Goal: Information Seeking & Learning: Learn about a topic

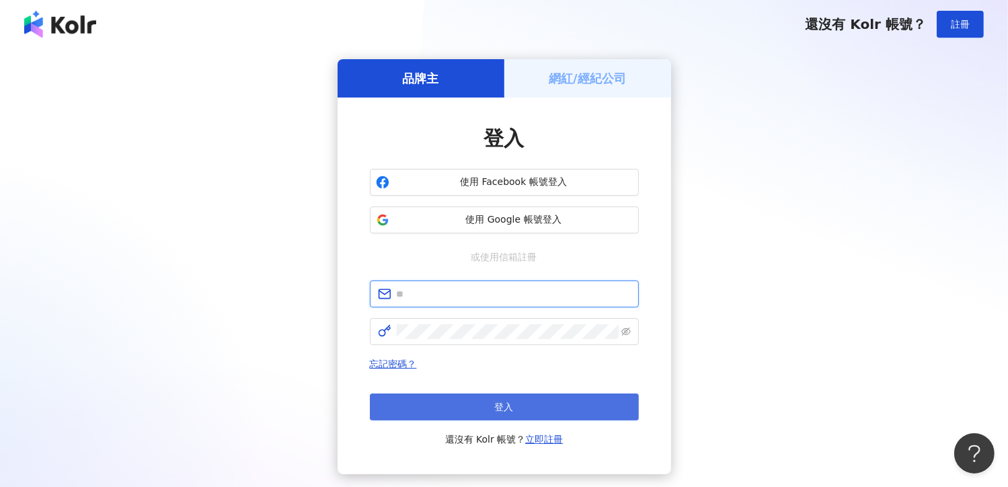
type input "**********"
click at [513, 403] on span "登入" at bounding box center [504, 406] width 19 height 11
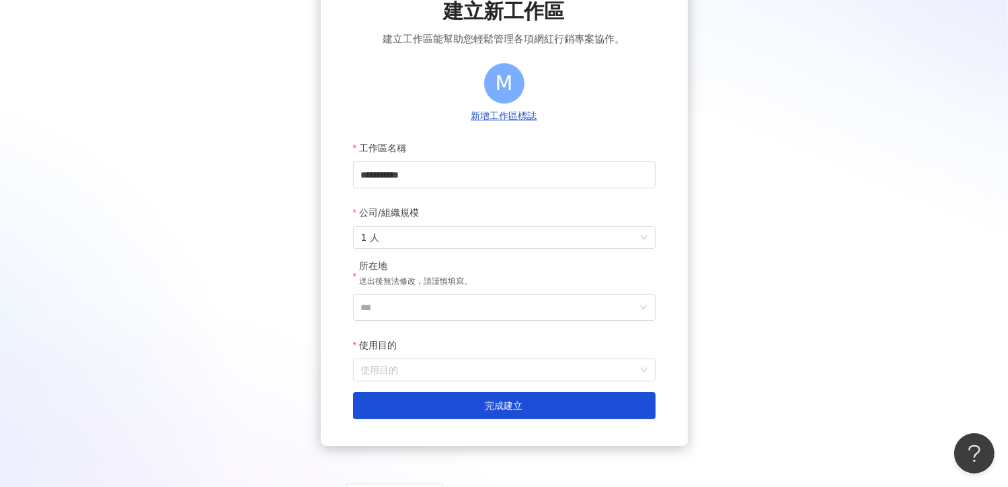
scroll to position [91, 0]
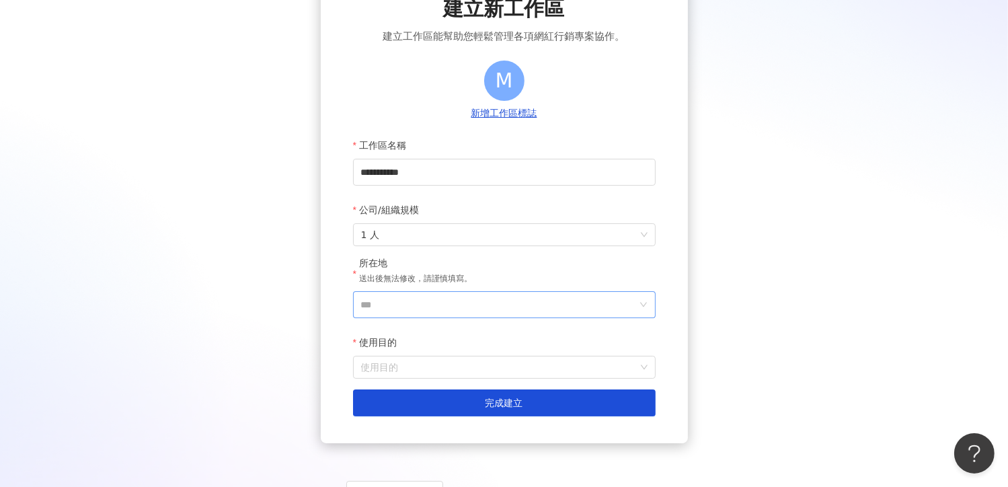
click at [637, 309] on span "***" at bounding box center [504, 304] width 303 height 27
click at [471, 306] on input "***" at bounding box center [499, 305] width 276 height 26
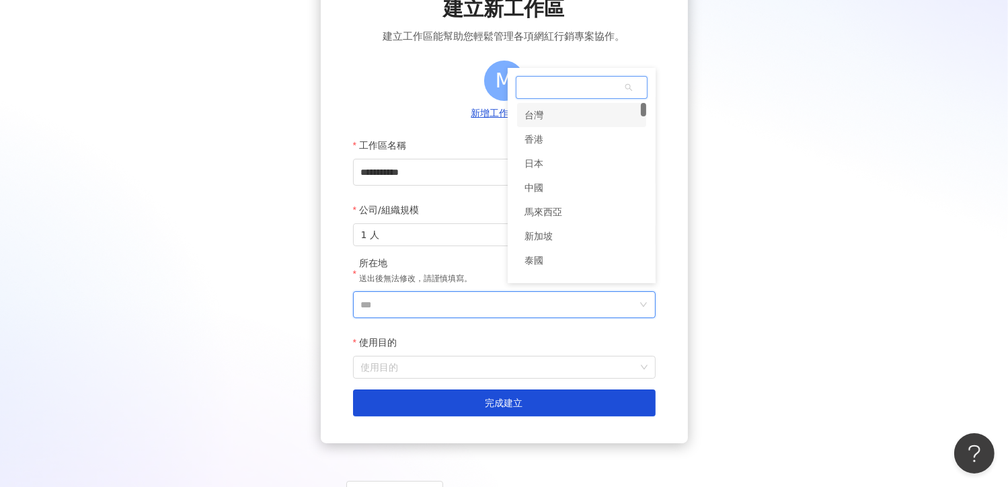
click at [555, 114] on div "台灣" at bounding box center [581, 115] width 129 height 24
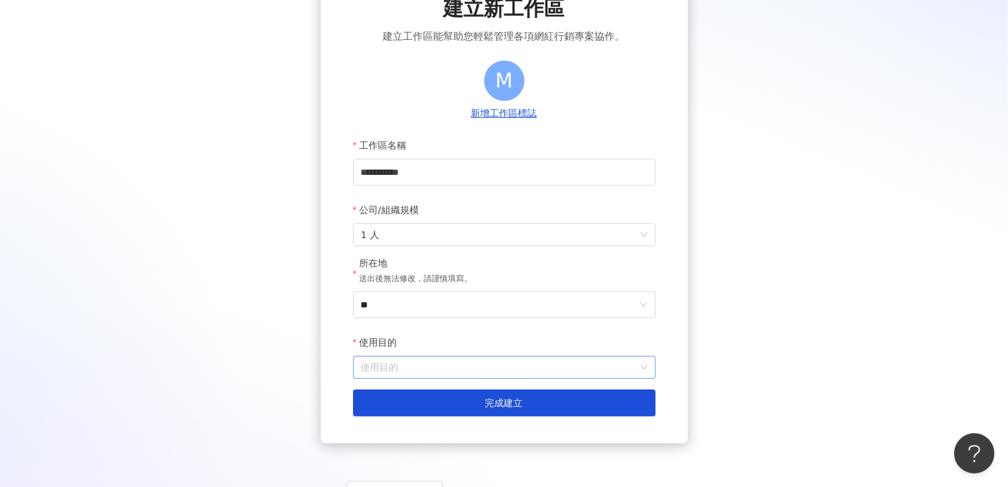
click at [424, 360] on input "使用目的" at bounding box center [504, 367] width 286 height 22
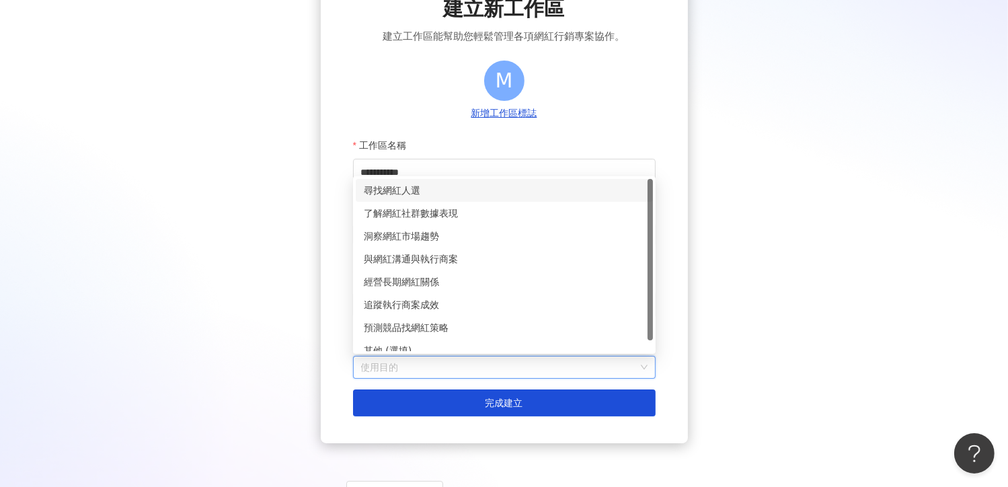
click at [436, 194] on div "尋找網紅人選" at bounding box center [504, 190] width 281 height 15
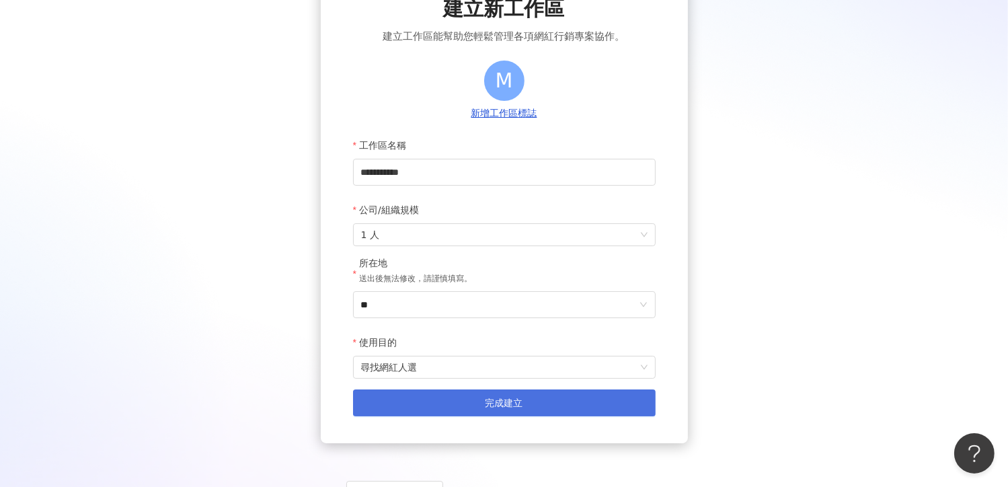
click at [434, 402] on button "完成建立" at bounding box center [504, 402] width 303 height 27
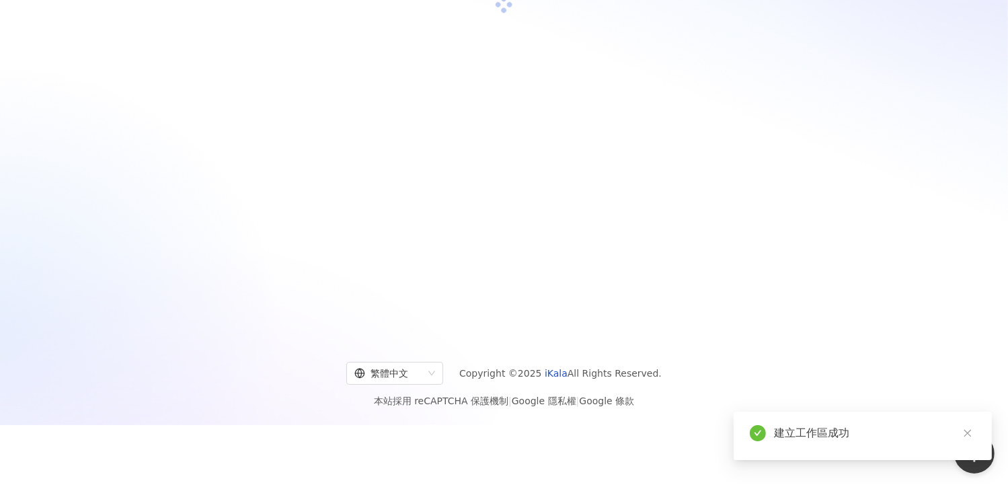
scroll to position [62, 0]
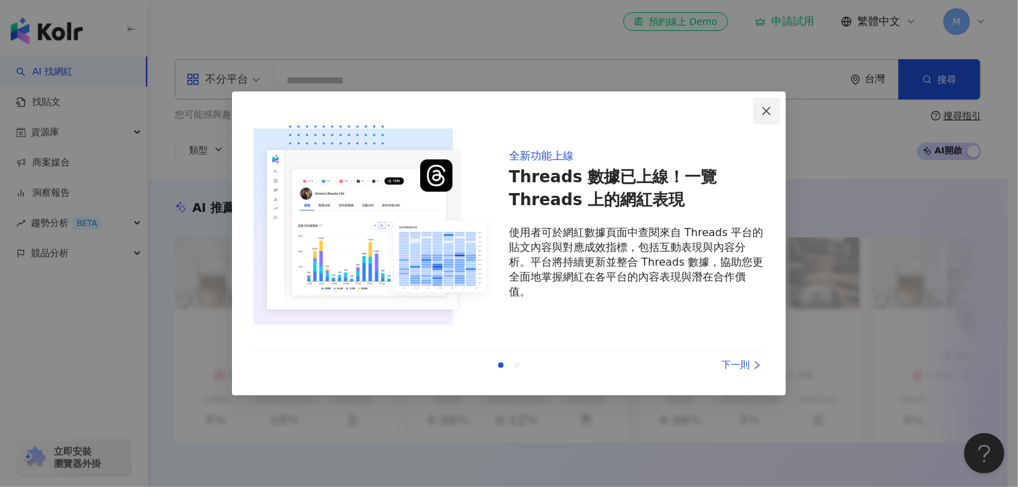
click at [759, 117] on button "Close" at bounding box center [766, 110] width 27 height 27
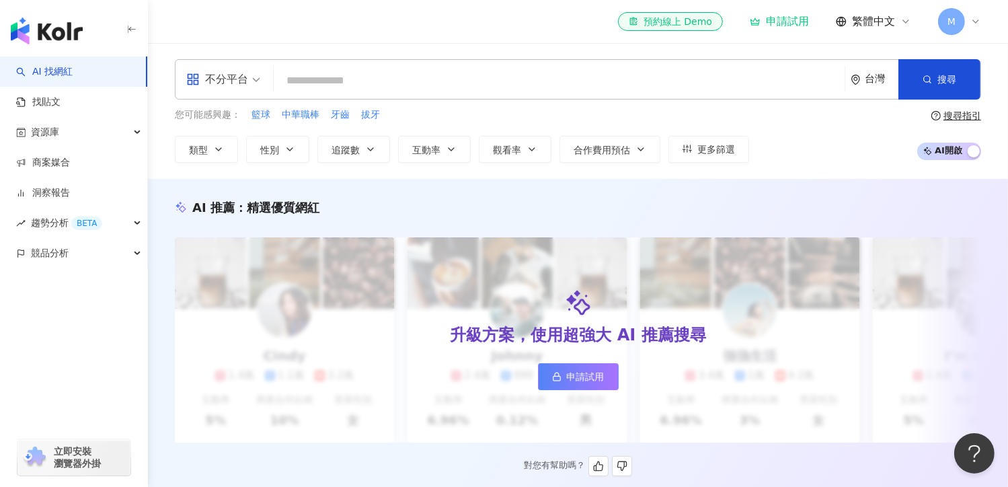
click at [765, 246] on div "升級方案，使用超強大 AI 推薦搜尋 申請試用" at bounding box center [578, 339] width 806 height 205
click at [957, 30] on span "M" at bounding box center [951, 21] width 27 height 27
click at [746, 210] on div "AI 推薦 ： 精選優質網紅" at bounding box center [578, 207] width 806 height 17
click at [974, 26] on icon at bounding box center [975, 21] width 11 height 11
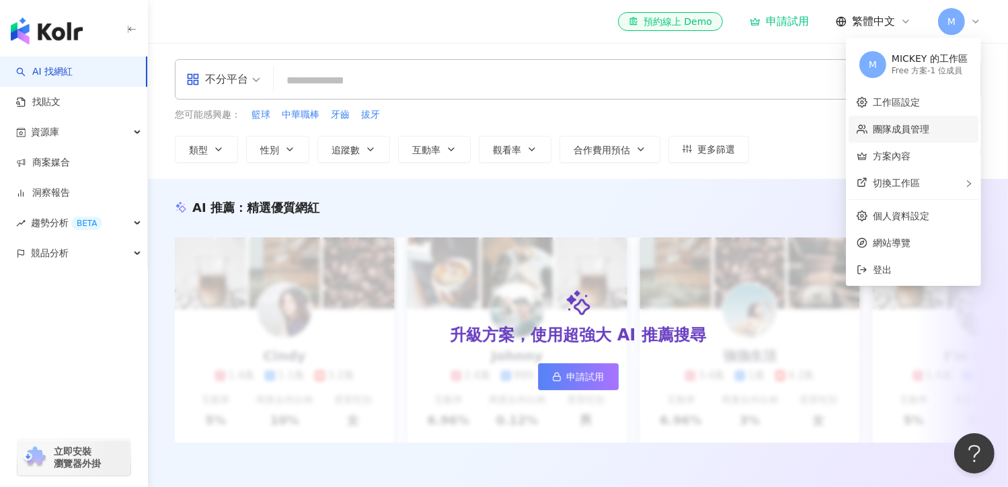
click at [904, 128] on link "團隊成員管理" at bounding box center [901, 129] width 56 height 11
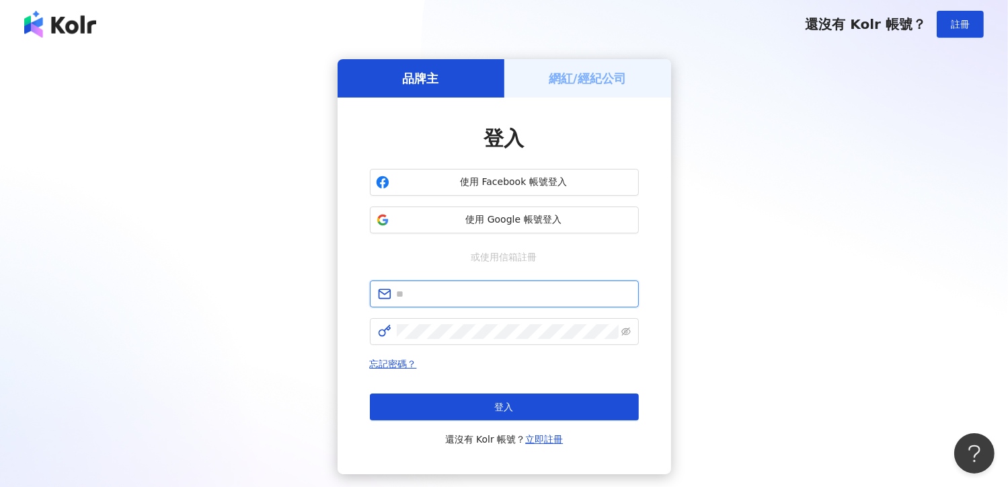
type input "**********"
drag, startPoint x: 691, startPoint y: 168, endPoint x: 535, endPoint y: 212, distance: 162.6
click at [535, 212] on div "**********" at bounding box center [504, 266] width 976 height 415
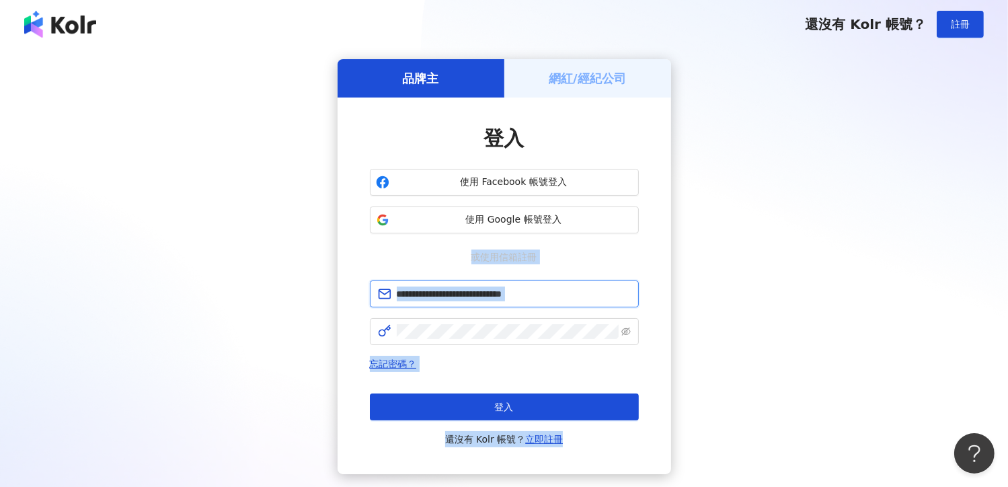
click at [478, 295] on input "**********" at bounding box center [514, 293] width 234 height 15
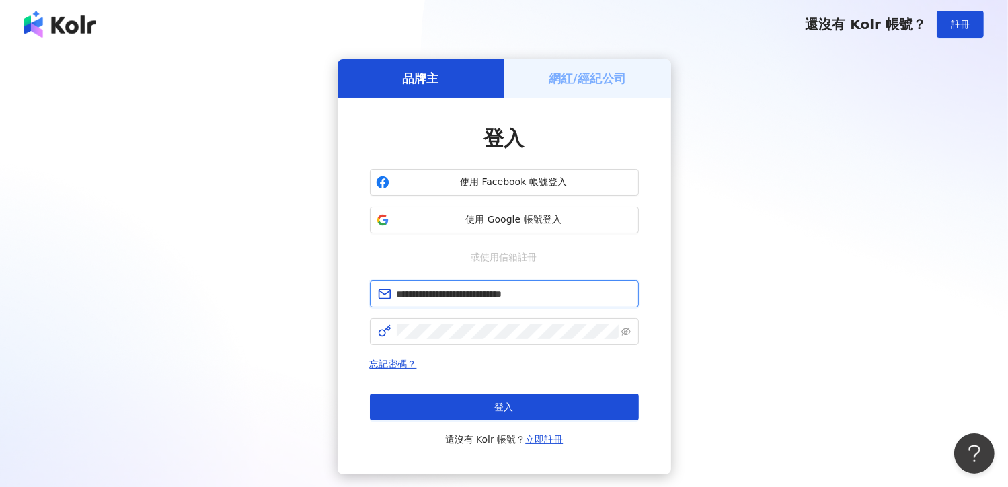
click at [584, 290] on input "**********" at bounding box center [514, 293] width 234 height 15
drag, startPoint x: 584, startPoint y: 292, endPoint x: 391, endPoint y: 292, distance: 193.6
click at [391, 292] on span "**********" at bounding box center [504, 293] width 269 height 27
type input "*"
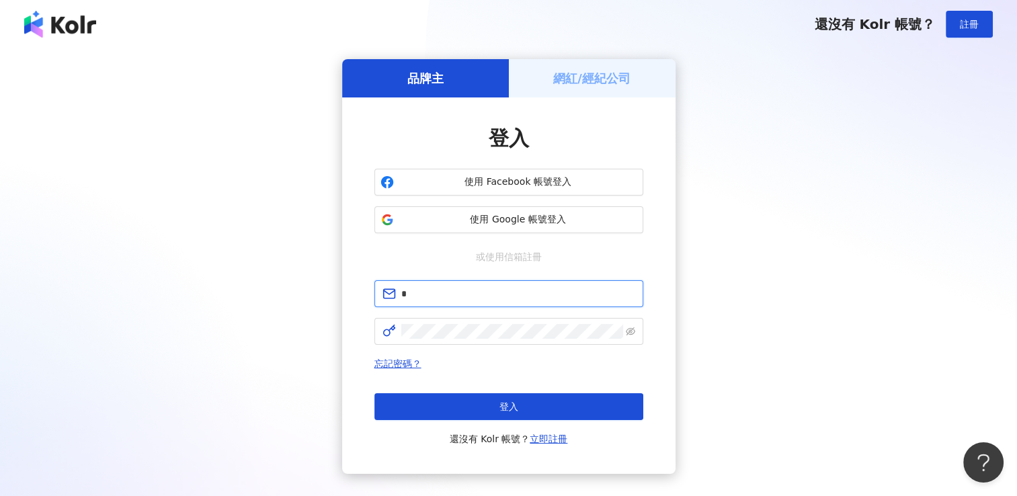
type input "*"
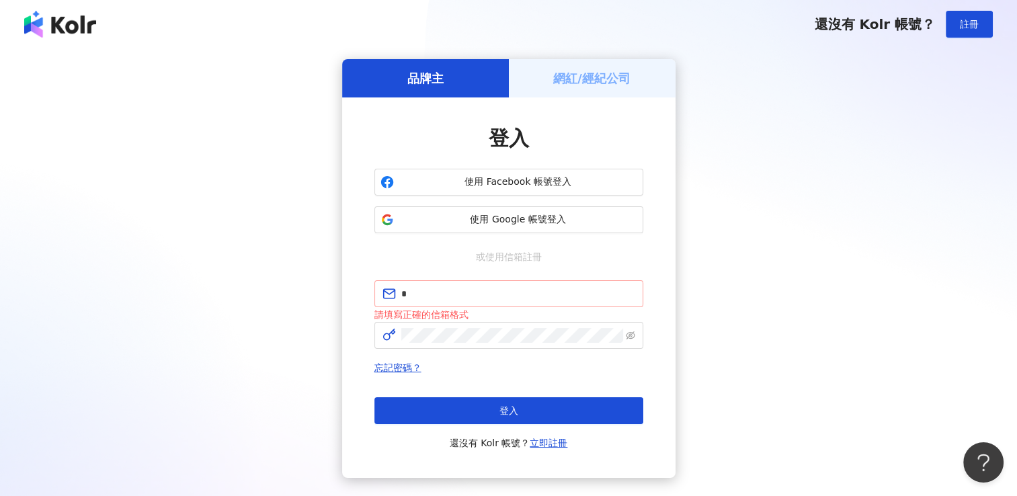
drag, startPoint x: 531, startPoint y: 285, endPoint x: 527, endPoint y: 295, distance: 10.0
click at [531, 285] on span "*" at bounding box center [509, 293] width 269 height 27
type input "**********"
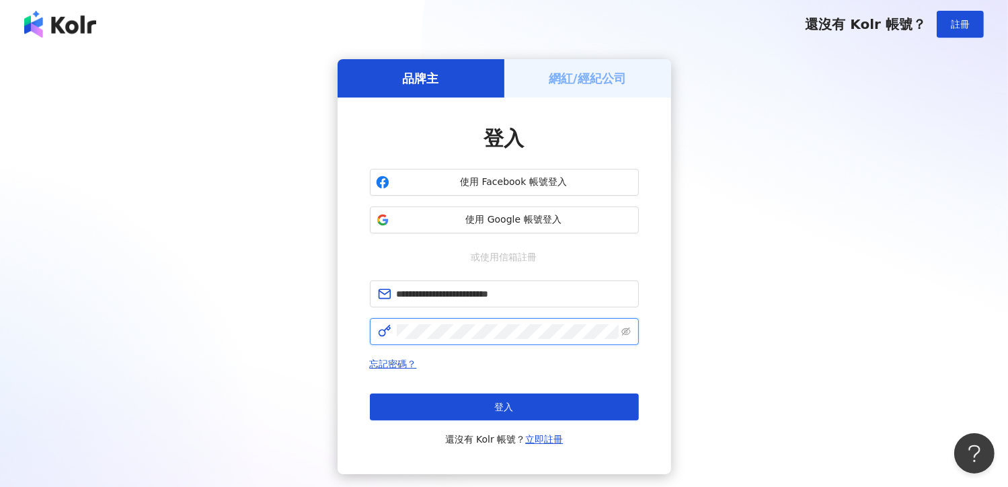
click at [389, 326] on span at bounding box center [504, 331] width 269 height 27
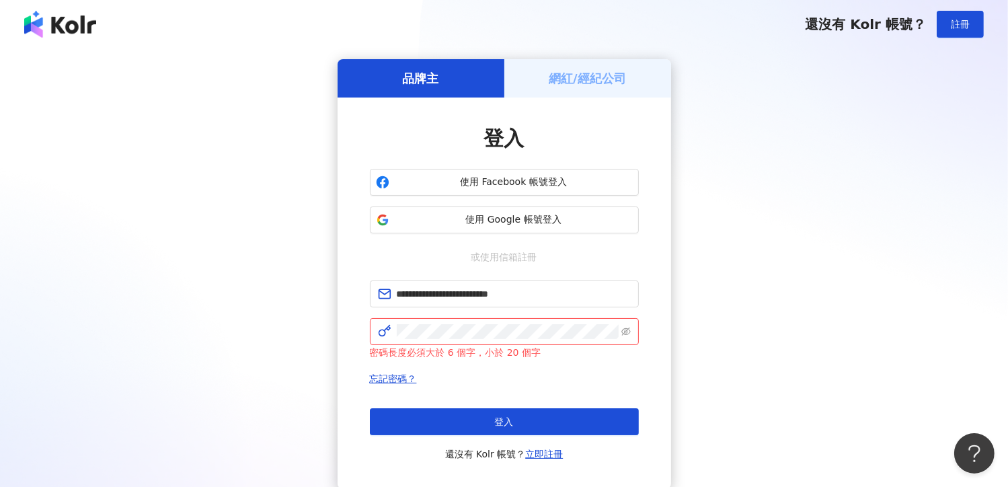
click at [671, 146] on div "**********" at bounding box center [504, 274] width 976 height 430
click at [493, 341] on span at bounding box center [504, 331] width 269 height 27
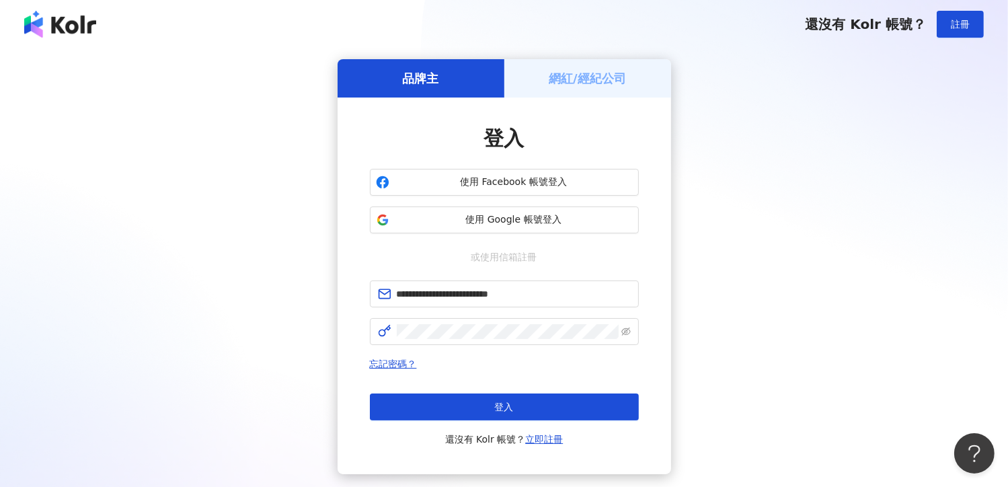
click at [709, 155] on div "**********" at bounding box center [504, 266] width 976 height 415
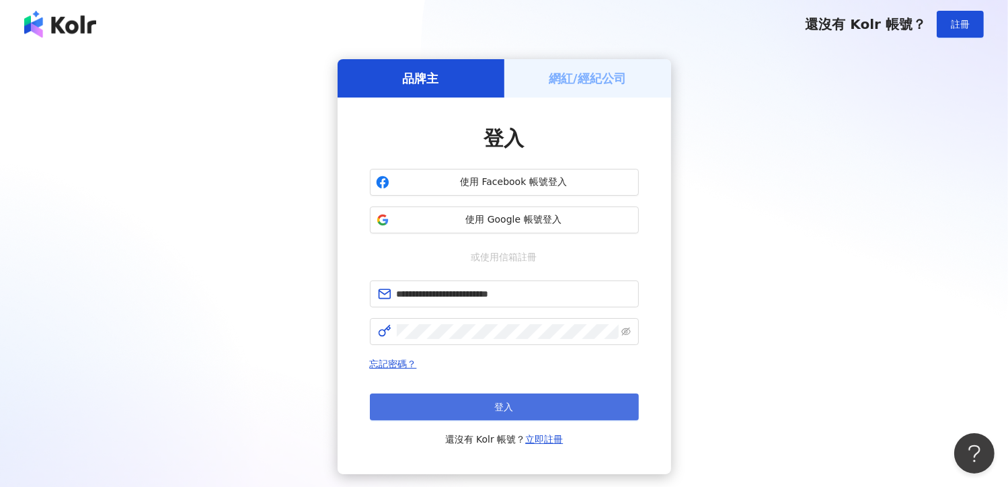
click at [539, 411] on button "登入" at bounding box center [504, 406] width 269 height 27
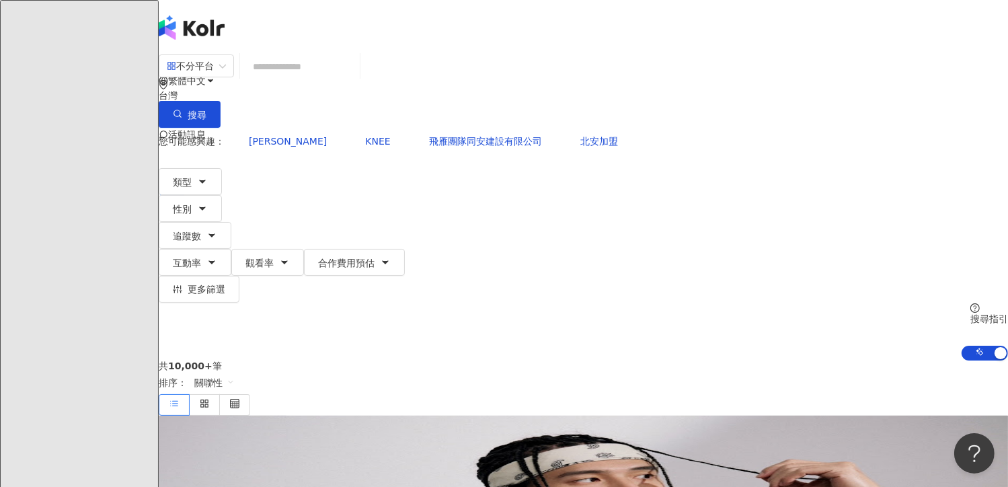
click at [330, 78] on input "search" at bounding box center [299, 67] width 109 height 26
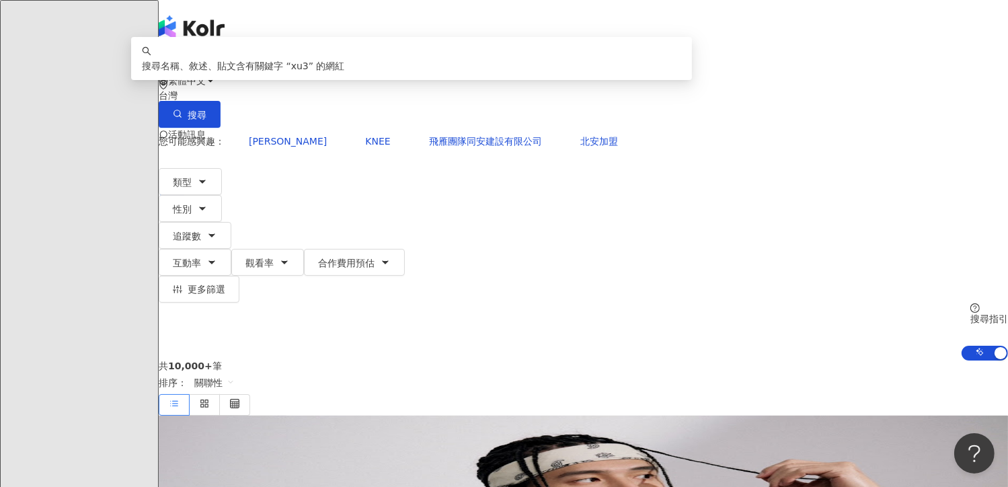
type input "*"
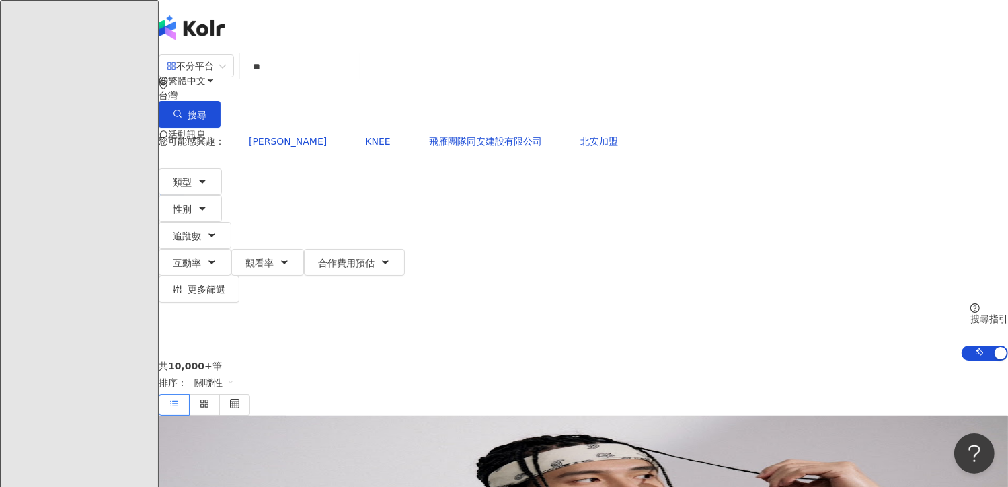
type input "*"
type input "***"
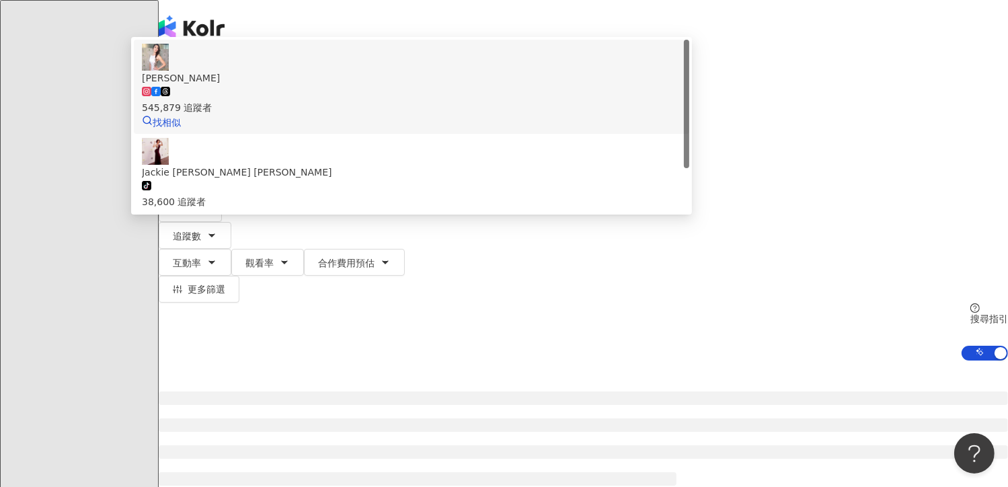
click at [366, 85] on span "[PERSON_NAME]" at bounding box center [411, 78] width 539 height 15
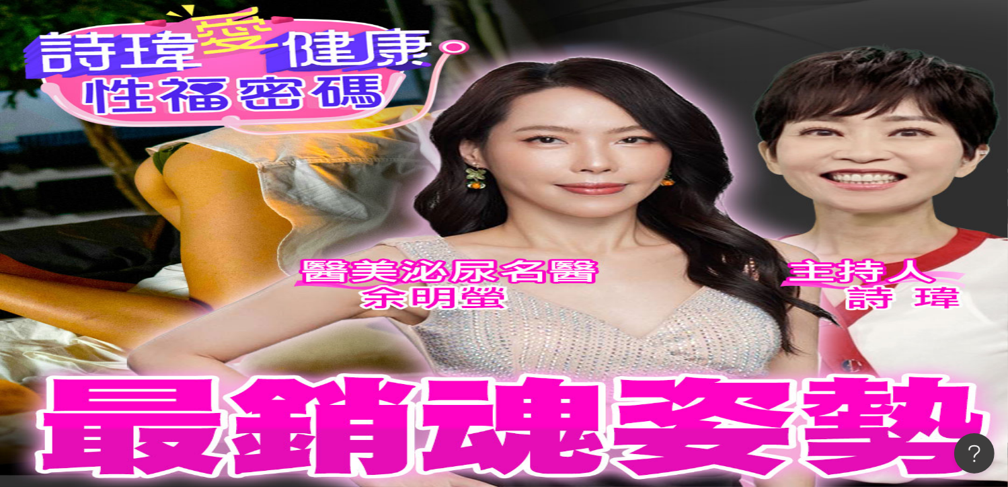
click at [392, 28] on div "繁體中文 活動訊息 O" at bounding box center [583, 107] width 849 height 215
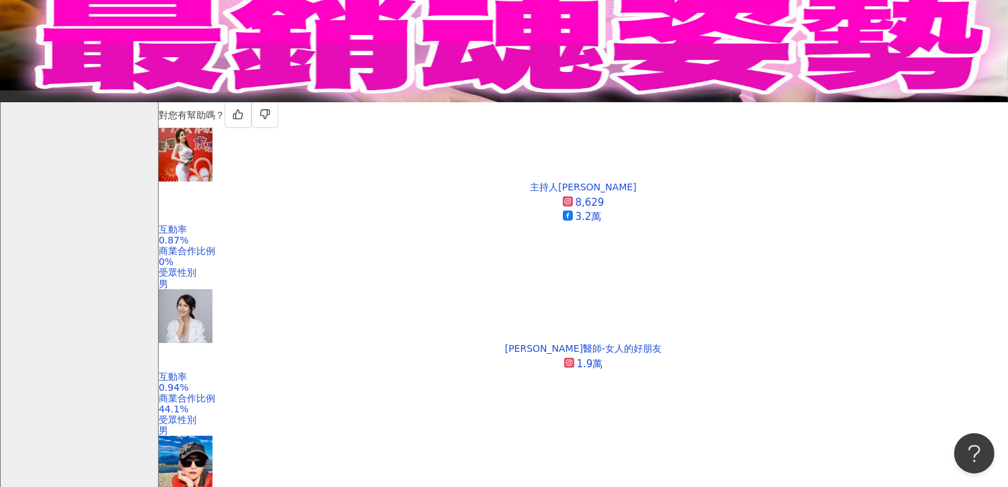
scroll to position [387, 0]
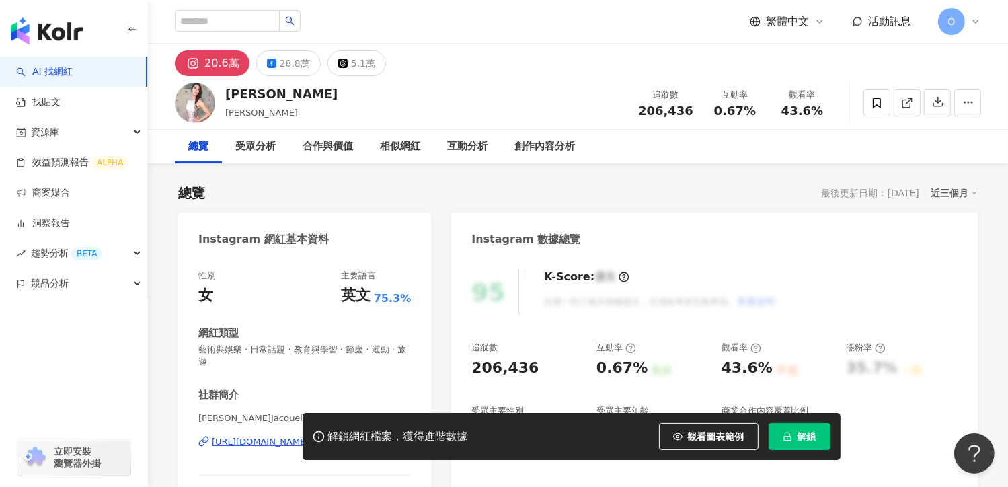
click at [795, 444] on button "解鎖" at bounding box center [800, 436] width 62 height 27
click at [978, 18] on icon at bounding box center [975, 21] width 11 height 11
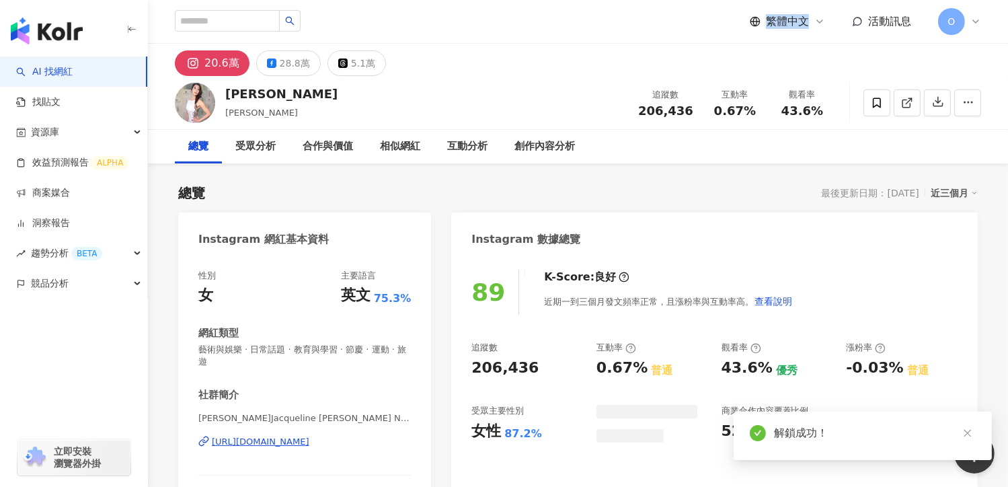
drag, startPoint x: 664, startPoint y: -7, endPoint x: 664, endPoint y: -36, distance: 29.6
click at [664, 0] on html "AI 找網紅 找貼文 資源庫 效益預測報告 ALPHA 商案媒合 洞察報告 趨勢分析 BETA 競品分析 立即安裝 瀏覽器外掛 繁體中文 活動訊息 O 20.…" at bounding box center [504, 243] width 1008 height 487
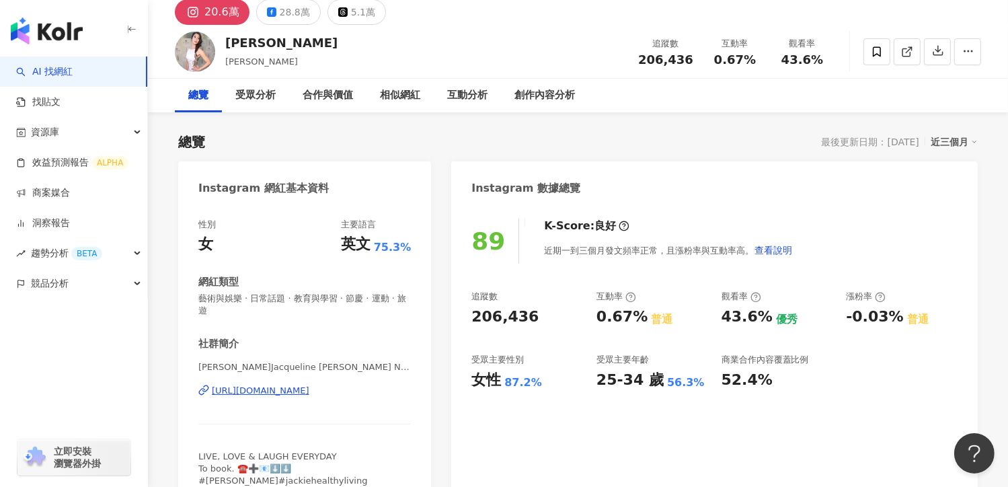
scroll to position [50, 0]
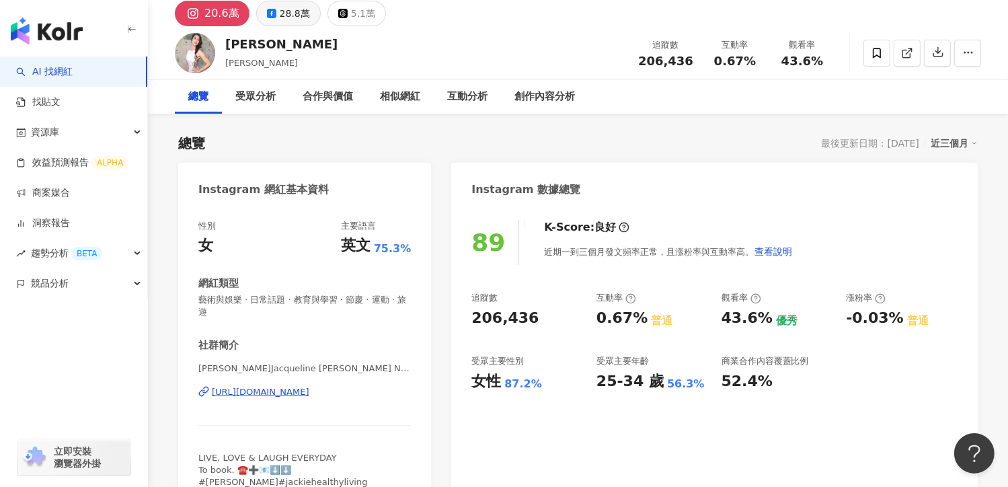
click at [288, 20] on div "28.8萬" at bounding box center [295, 13] width 30 height 19
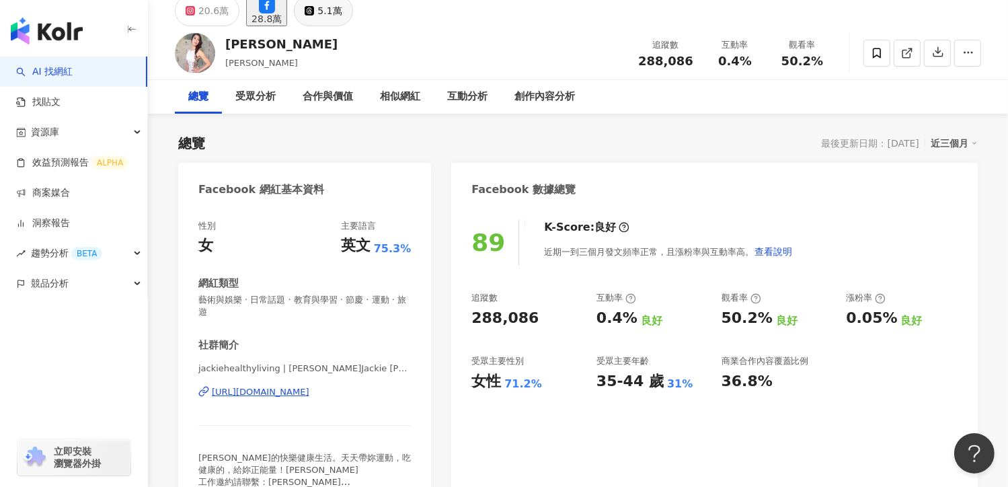
click at [342, 9] on div "5.1萬" at bounding box center [329, 10] width 24 height 19
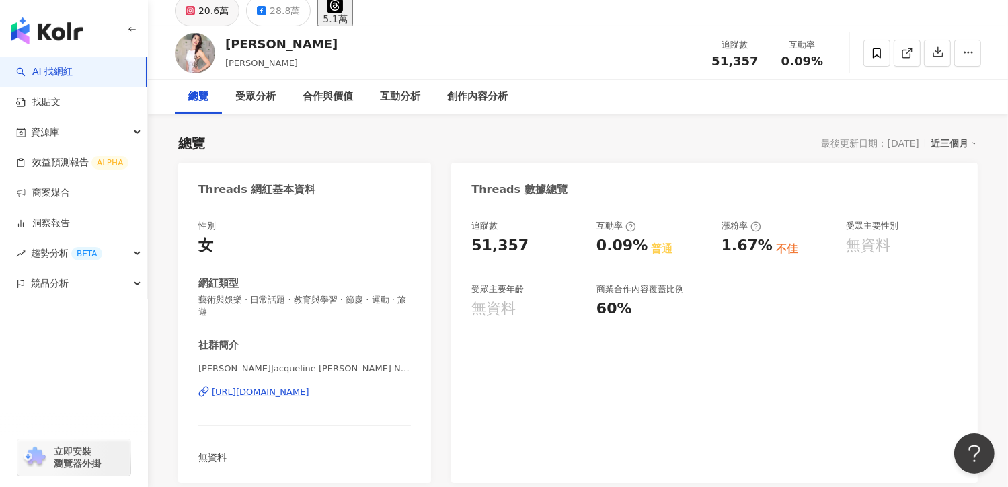
click at [205, 19] on div "20.6萬" at bounding box center [213, 10] width 30 height 19
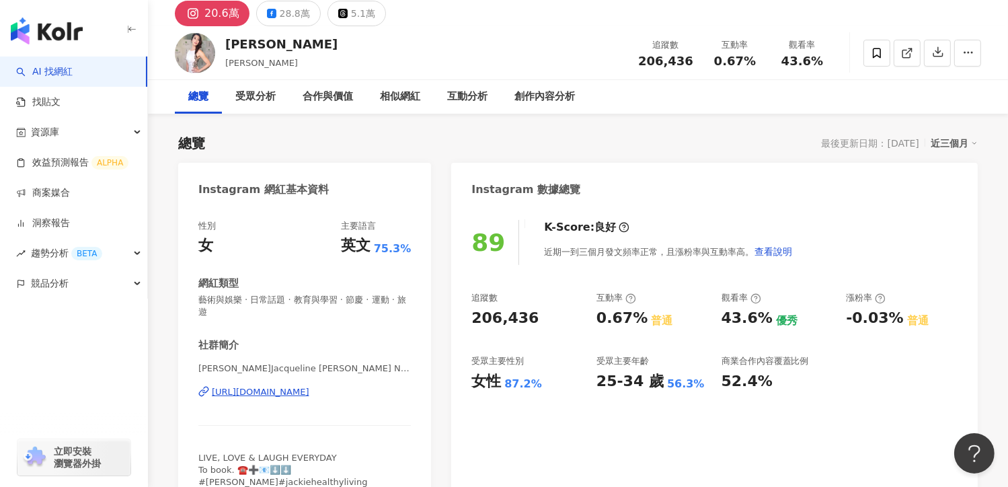
click at [206, 8] on div "20.6萬" at bounding box center [221, 13] width 35 height 19
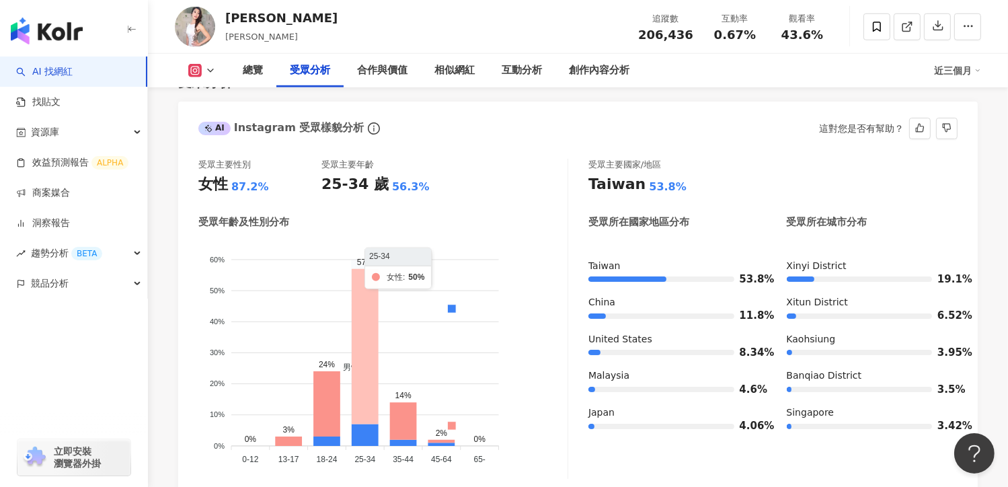
scroll to position [1167, 0]
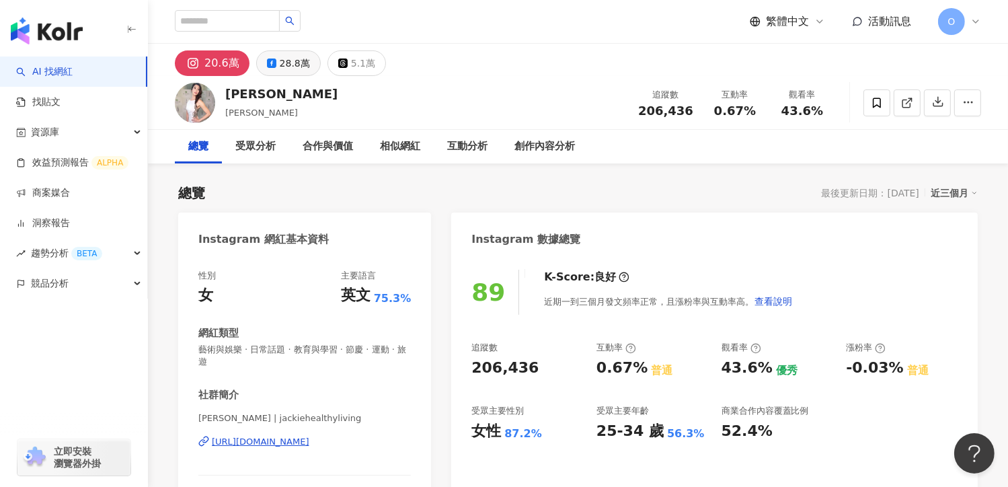
click at [282, 60] on div "28.8萬" at bounding box center [295, 63] width 30 height 19
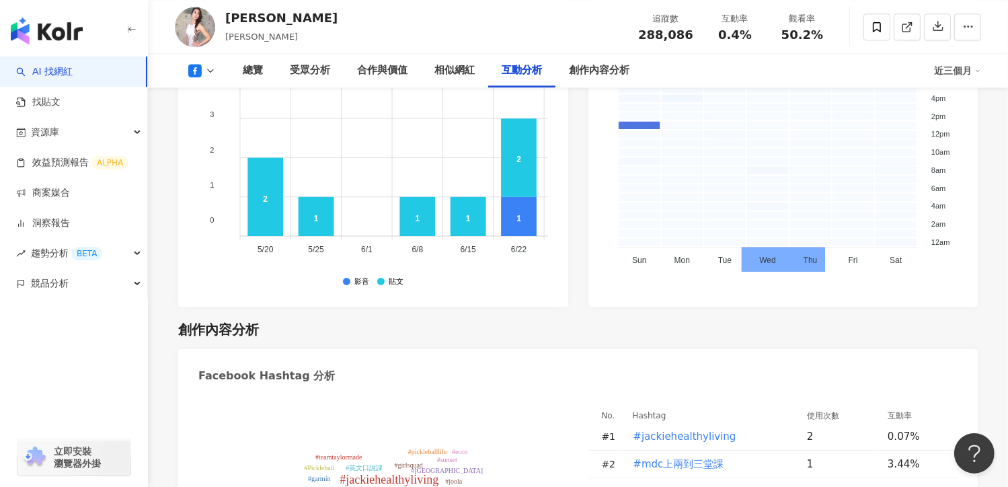
scroll to position [3112, 0]
click at [300, 72] on div "受眾分析" at bounding box center [310, 71] width 40 height 16
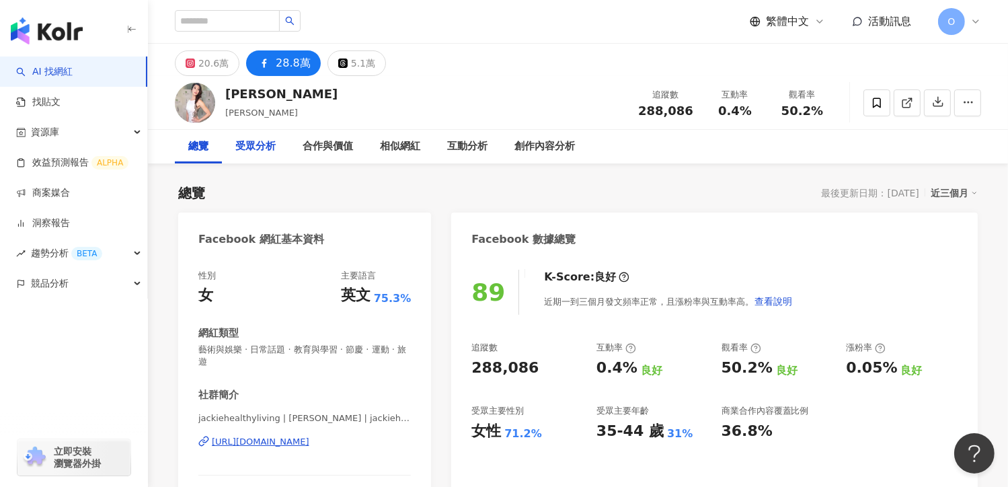
click at [268, 145] on div "受眾分析" at bounding box center [255, 147] width 40 height 16
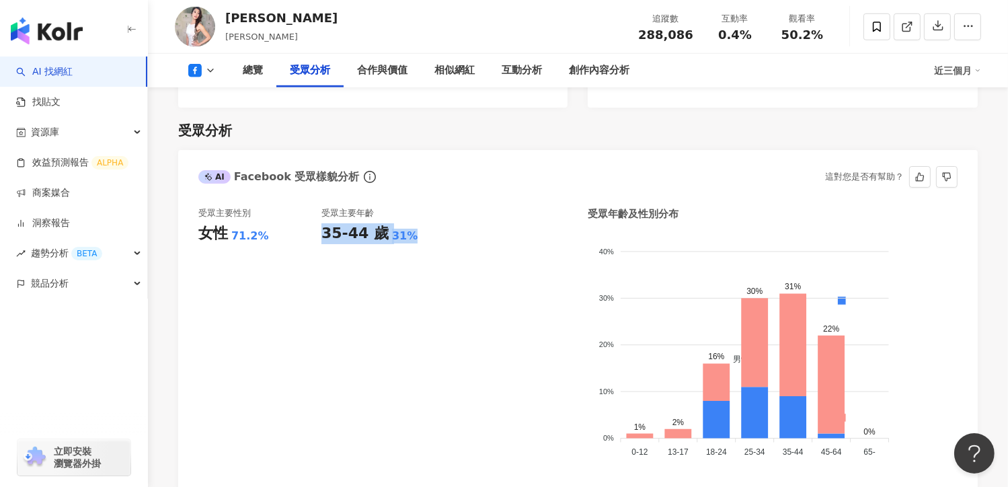
drag, startPoint x: 323, startPoint y: 213, endPoint x: 409, endPoint y: 225, distance: 87.6
click at [409, 225] on div "受眾主要年齡 35-44 歲 31%" at bounding box center [382, 339] width 123 height 264
copy div "35-44 歲 31%"
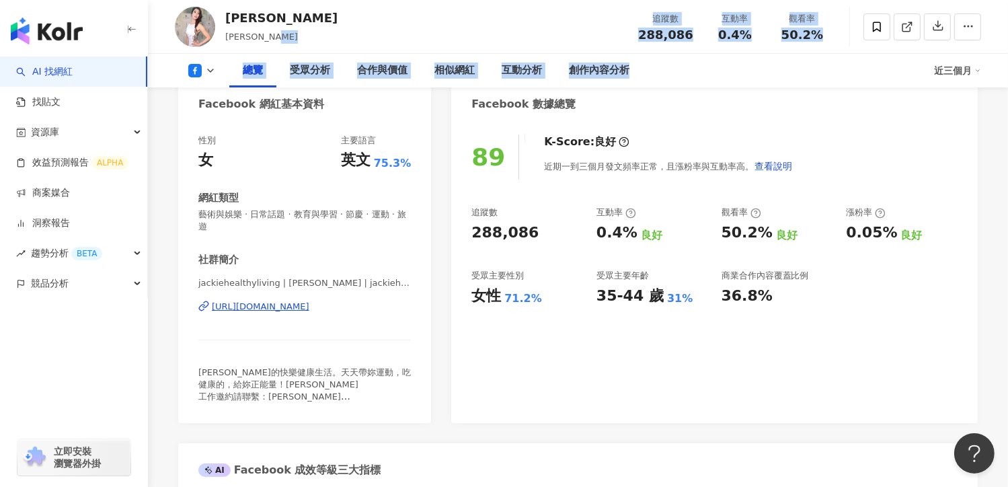
scroll to position [0, 0]
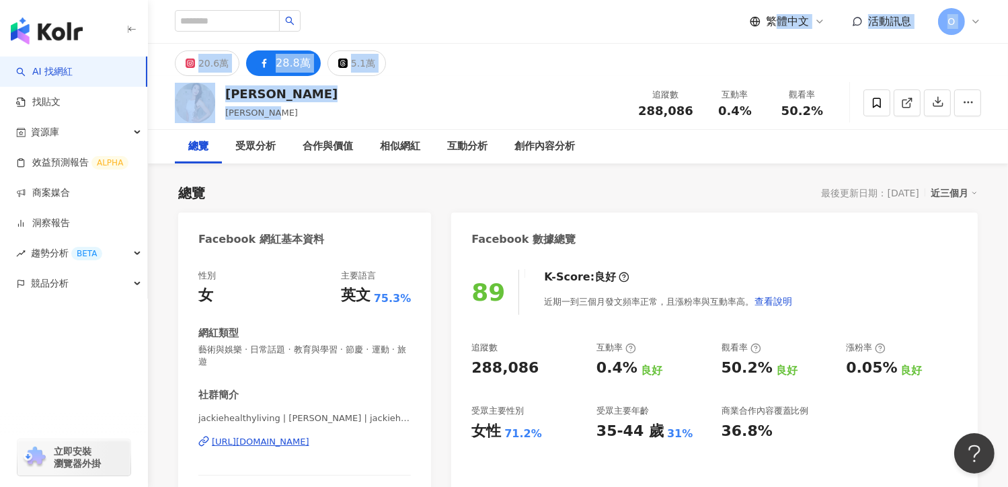
drag, startPoint x: 301, startPoint y: 30, endPoint x: 626, endPoint y: -52, distance: 334.8
click at [626, 0] on html "AI 找網紅 找貼文 資源庫 效益預測報告 ALPHA 商案媒合 洞察報告 趨勢分析 BETA 競品分析 立即安裝 瀏覽器外掛 繁體中文 活動訊息 O 20.…" at bounding box center [504, 243] width 1008 height 487
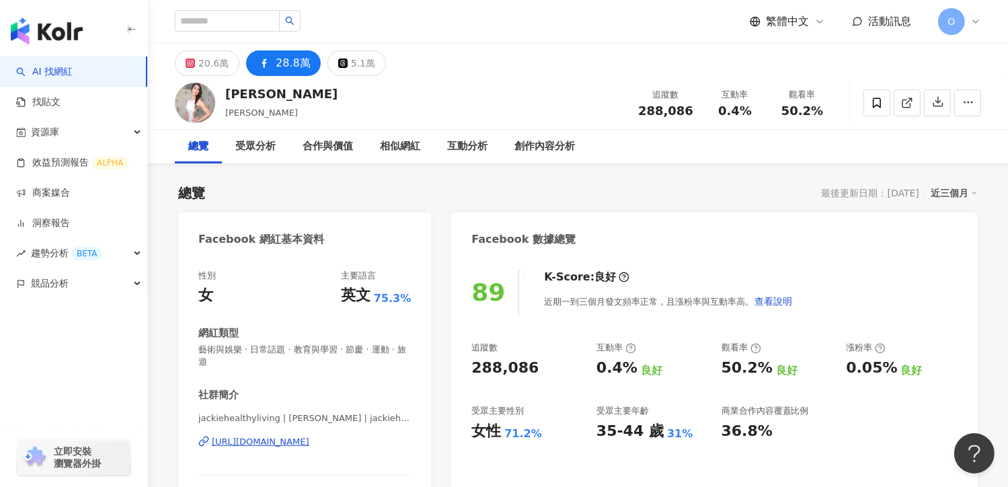
click at [340, 214] on div "Facebook 網紅基本資料" at bounding box center [304, 234] width 253 height 44
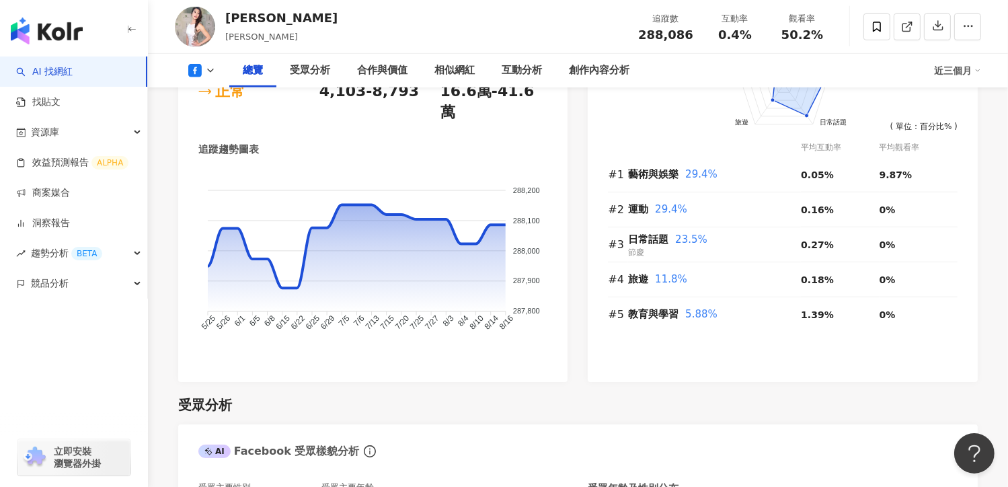
scroll to position [882, 0]
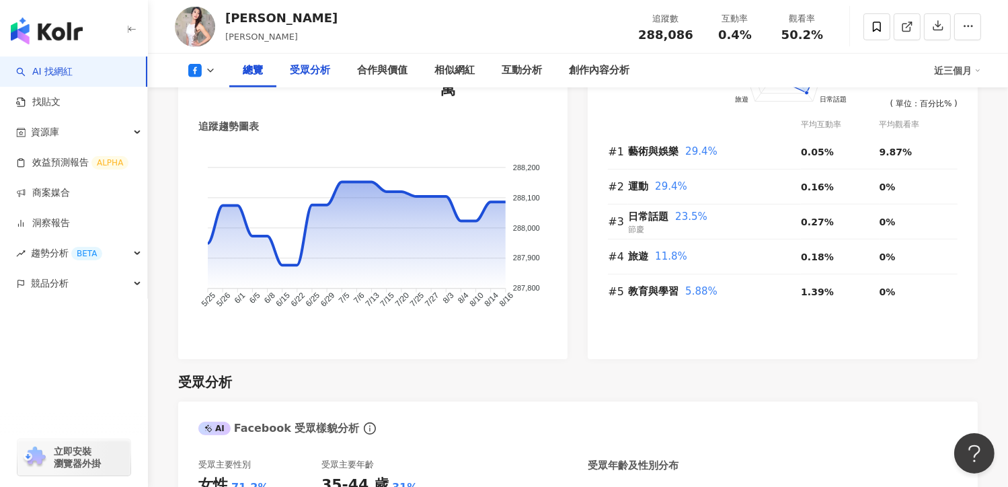
click at [313, 78] on div "受眾分析" at bounding box center [310, 71] width 40 height 16
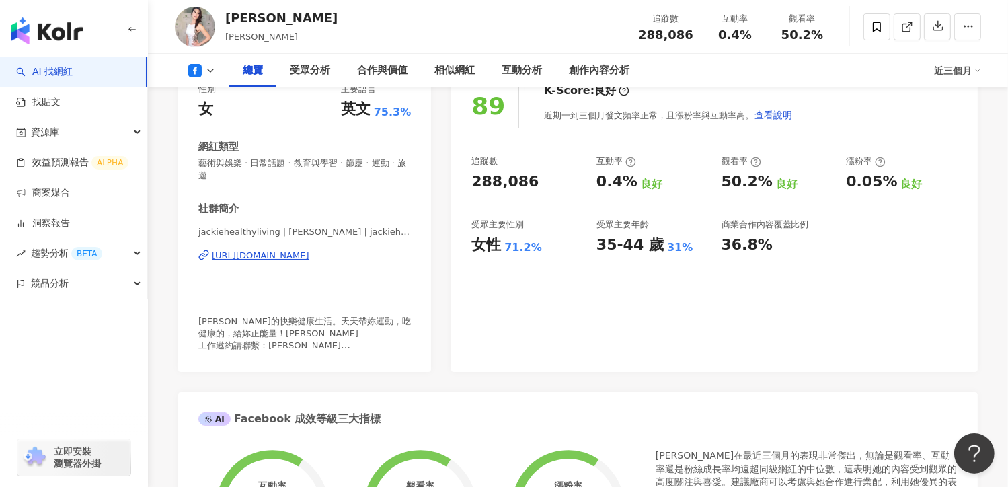
scroll to position [0, 0]
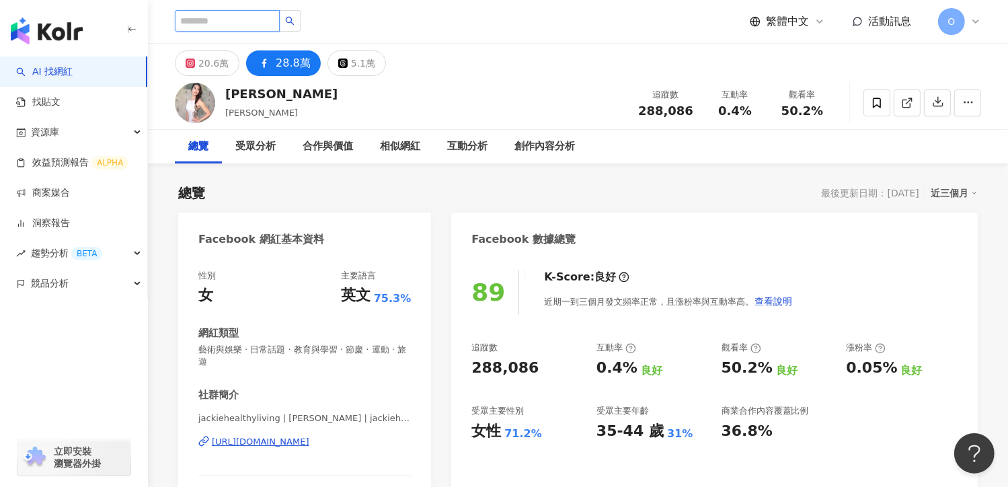
click at [280, 17] on input "search" at bounding box center [227, 21] width 105 height 22
type input "***"
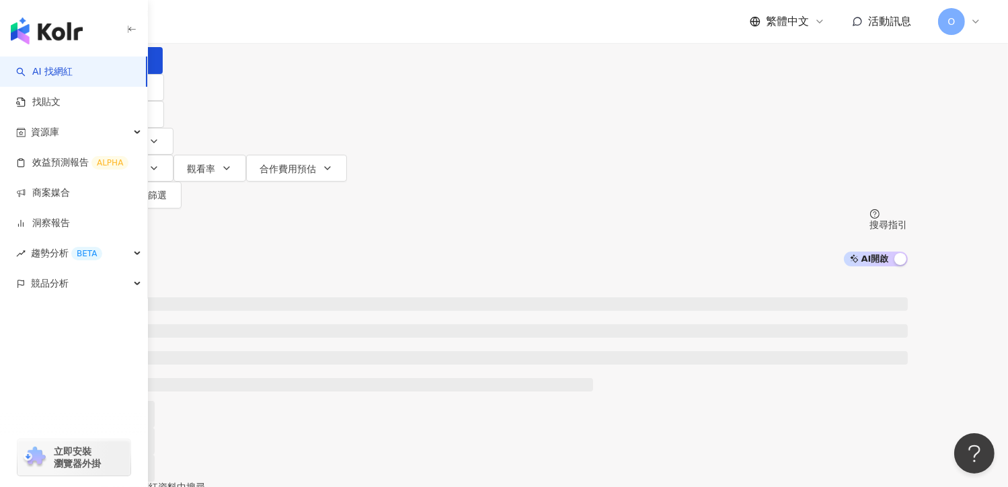
click at [326, 26] on div "繁體中文 活動訊息 O" at bounding box center [578, 21] width 806 height 43
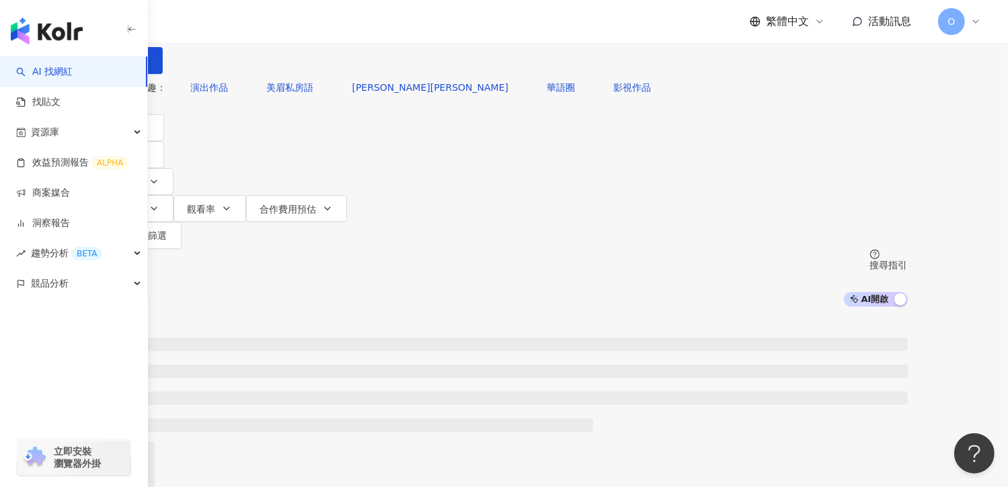
click at [297, 26] on input "***" at bounding box center [242, 13] width 109 height 26
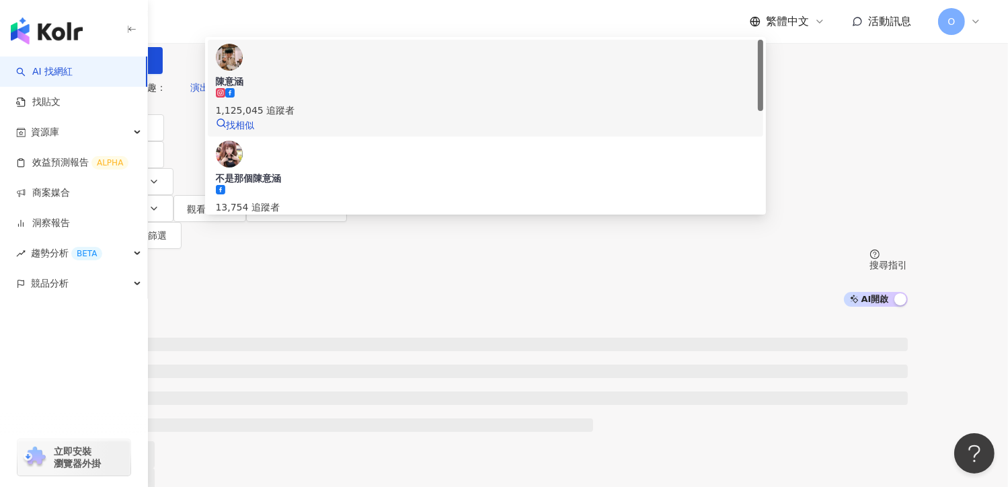
click at [371, 118] on div "1,125,045 追蹤者" at bounding box center [485, 110] width 539 height 15
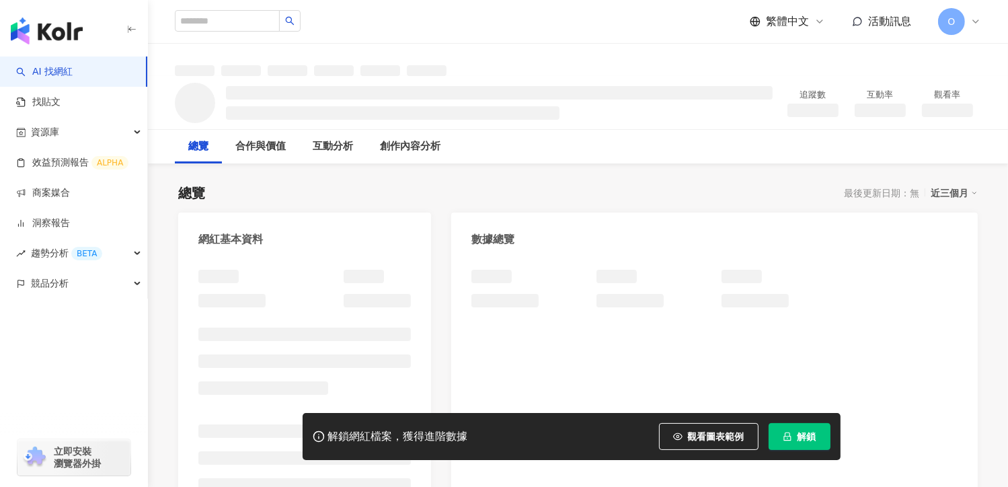
click at [799, 432] on span "解鎖" at bounding box center [806, 436] width 19 height 11
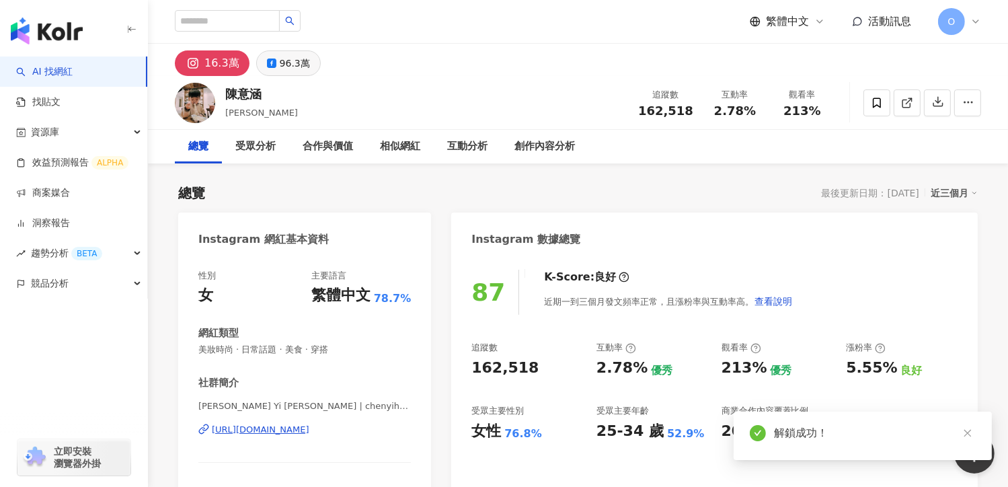
click at [272, 62] on icon at bounding box center [271, 62] width 9 height 9
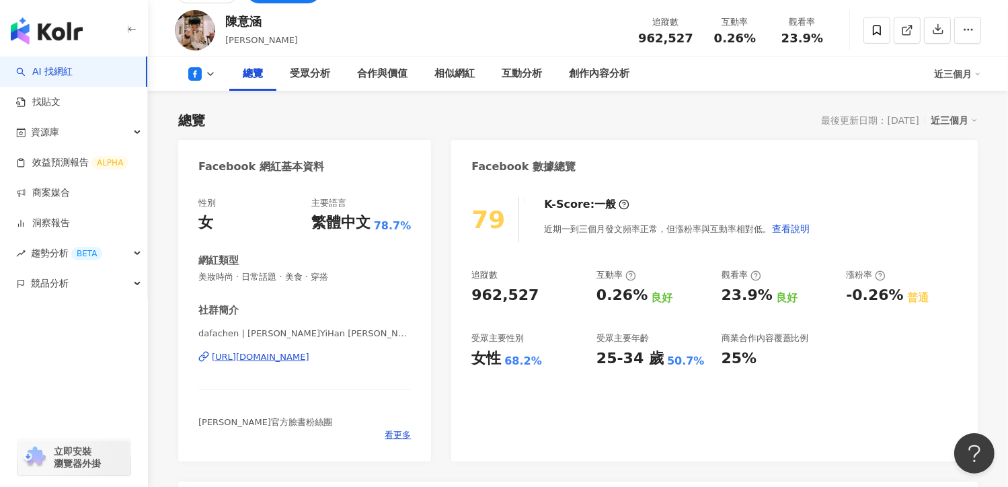
scroll to position [159, 0]
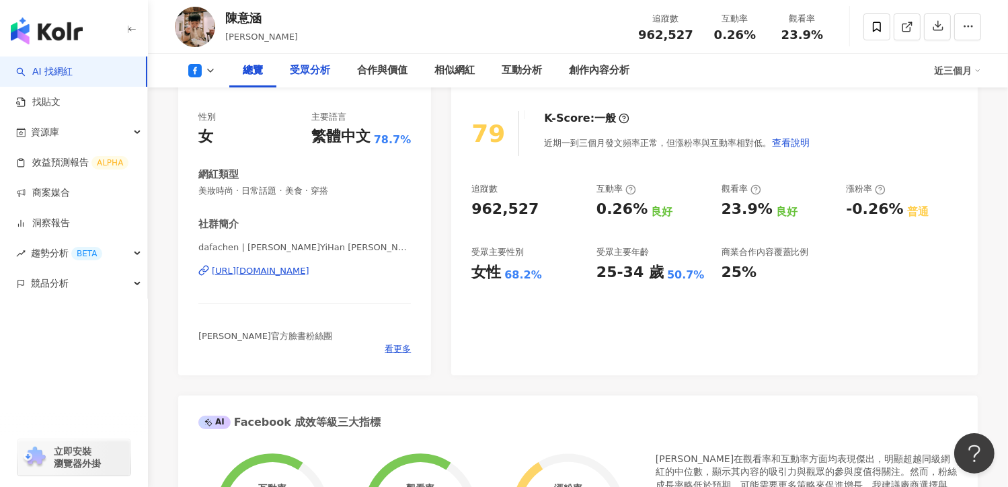
click at [307, 67] on div "受眾分析" at bounding box center [310, 71] width 40 height 16
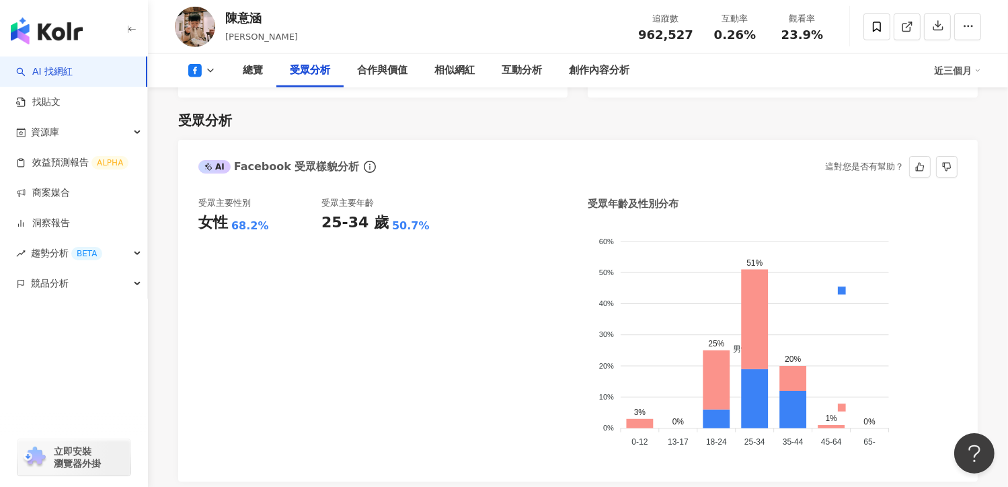
scroll to position [1120, 0]
click at [321, 212] on div "25-34 歲" at bounding box center [354, 222] width 67 height 21
drag, startPoint x: 323, startPoint y: 201, endPoint x: 416, endPoint y: 210, distance: 93.9
click at [416, 212] on div "25-34 歲 50.7%" at bounding box center [382, 222] width 123 height 21
copy div "25-34 歲 50.7%"
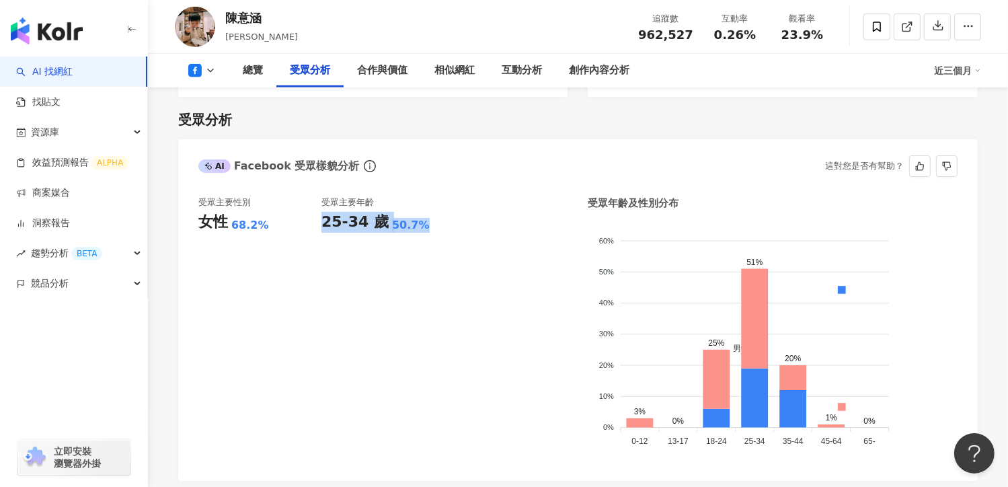
click at [495, 323] on div "受眾主要性別 女性 68.2% 受眾主要年齡 25-34 歲 50.7%" at bounding box center [382, 328] width 369 height 264
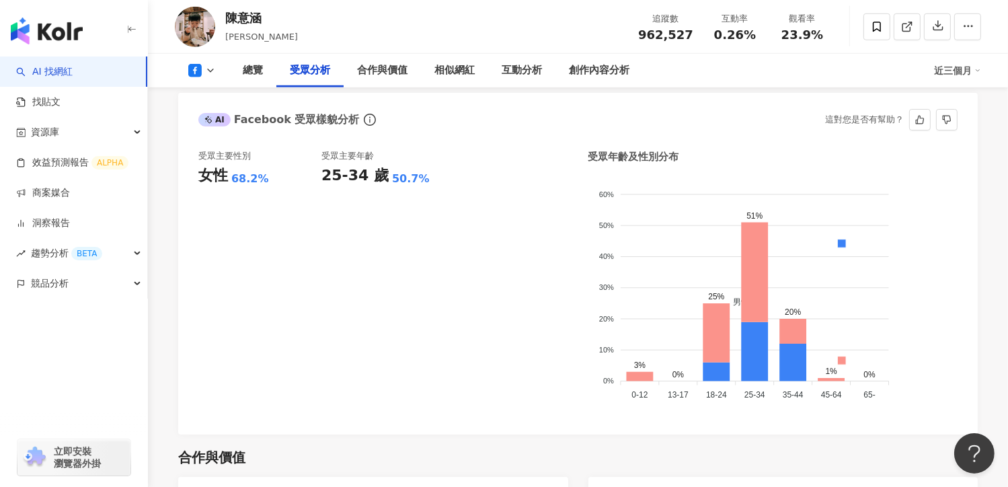
click at [541, 171] on div "受眾主要性別 女性 68.2% 受眾主要年齡 25-34 歲 50.7%" at bounding box center [382, 282] width 369 height 264
click at [523, 282] on div "受眾主要性別 女性 68.2% 受眾主要年齡 25-34 歲 50.7%" at bounding box center [382, 282] width 369 height 264
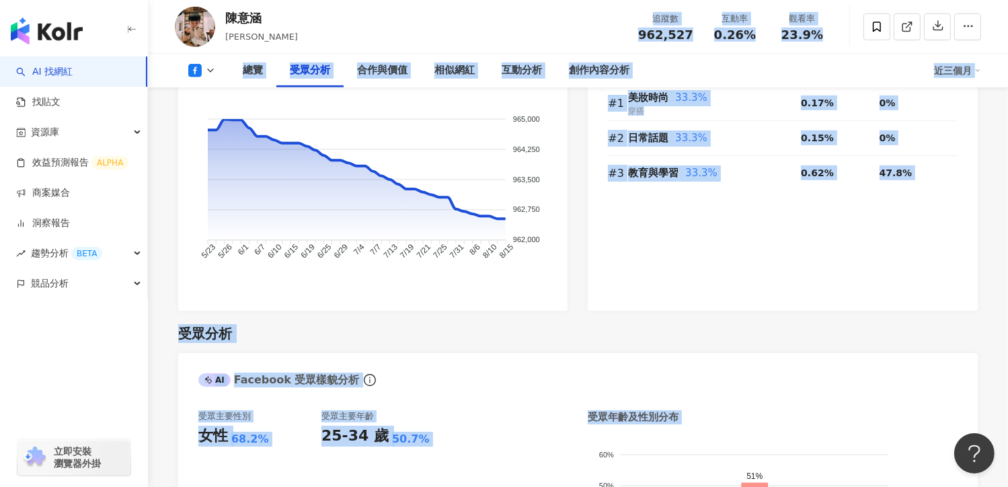
drag, startPoint x: 567, startPoint y: 19, endPoint x: 896, endPoint y: -36, distance: 332.6
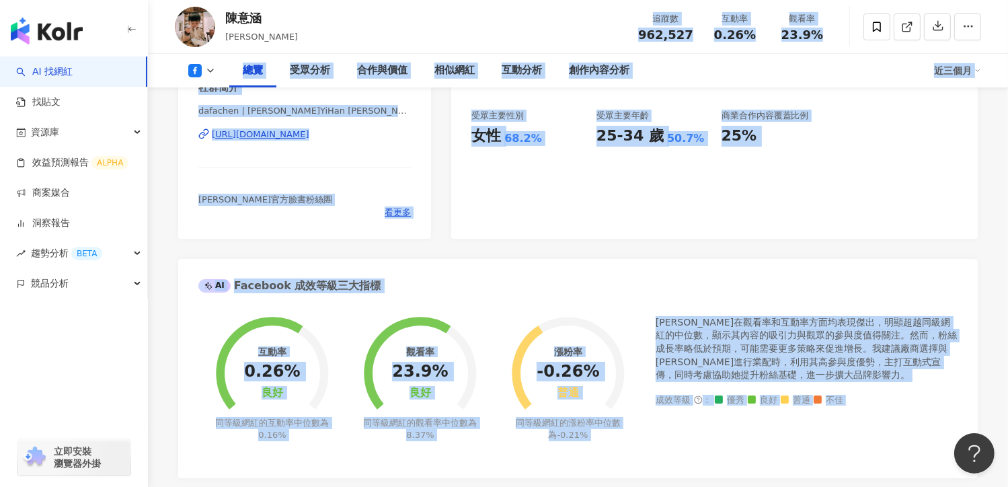
scroll to position [342, 0]
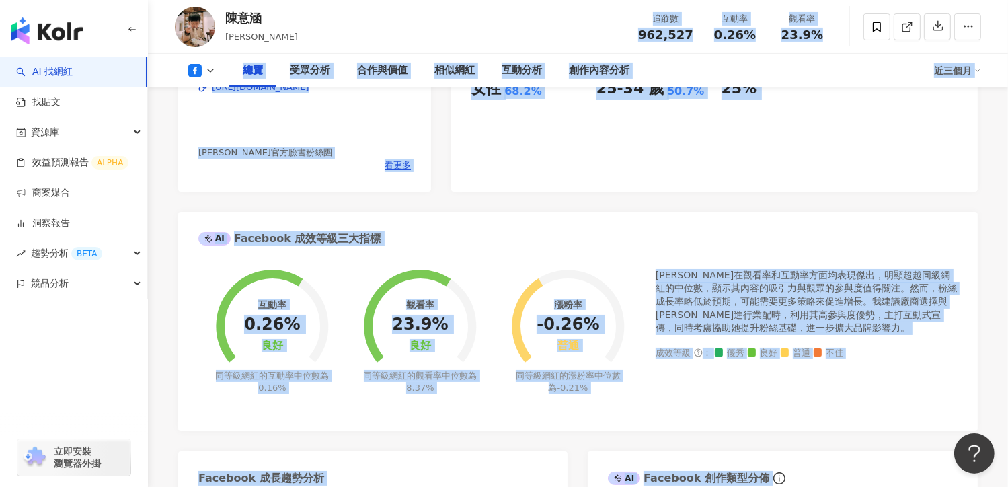
click at [429, 278] on circle at bounding box center [420, 325] width 95 height 95
click at [453, 236] on div "AI Facebook 成效等級三大指標" at bounding box center [577, 234] width 799 height 44
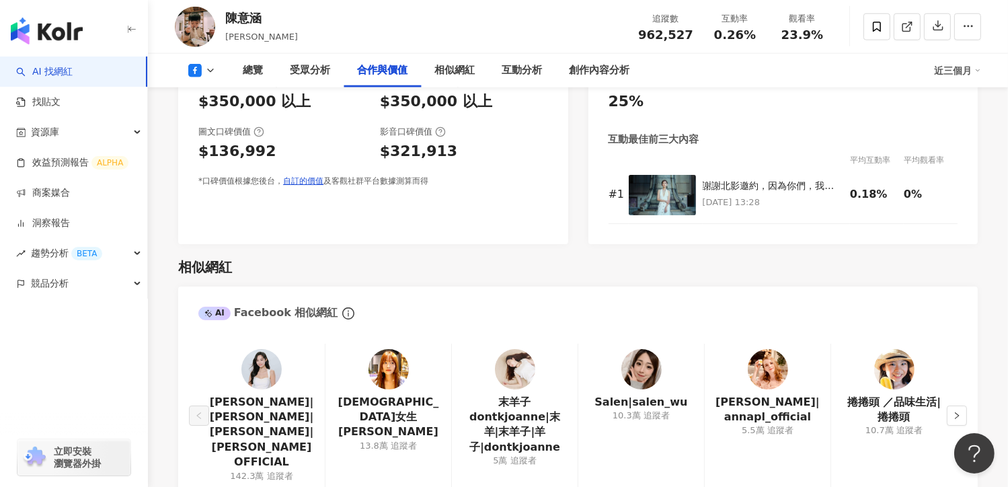
scroll to position [1676, 0]
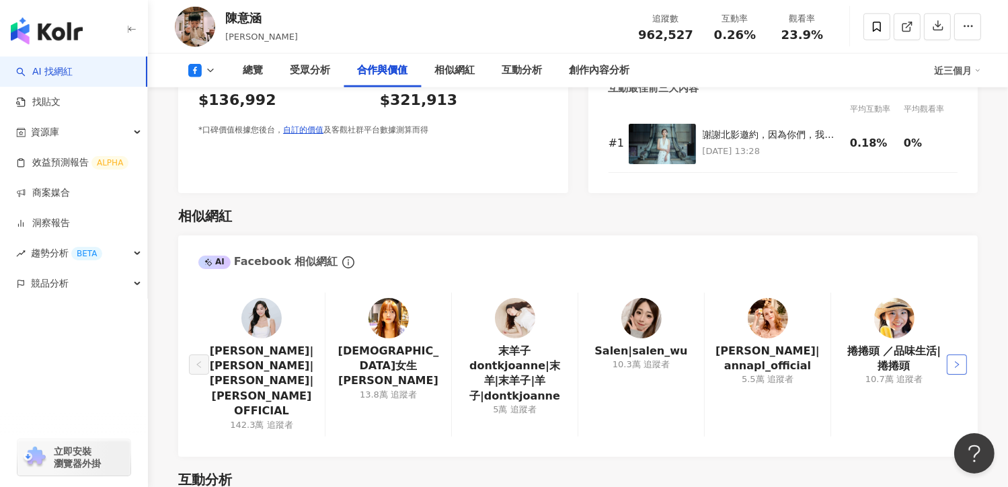
click at [959, 360] on icon "right" at bounding box center [957, 364] width 8 height 8
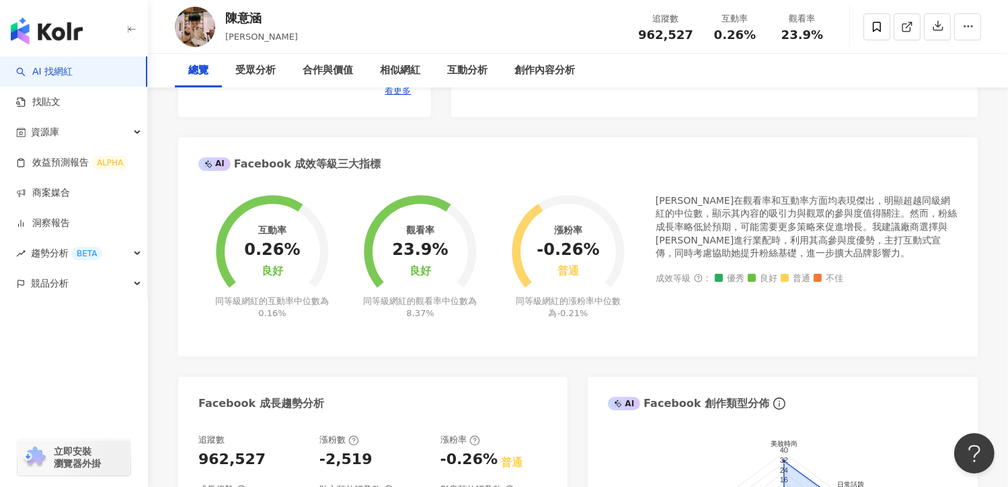
scroll to position [0, 0]
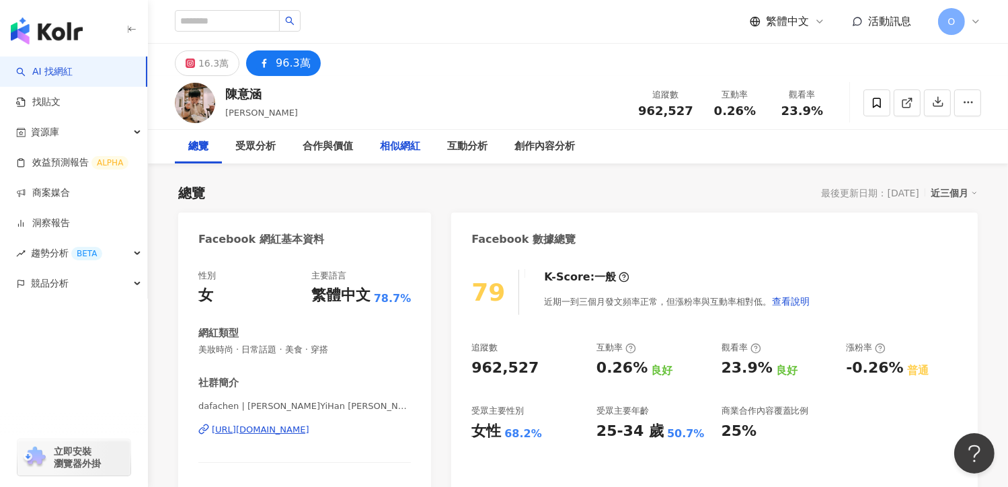
click at [408, 134] on div "相似網紅" at bounding box center [399, 147] width 67 height 34
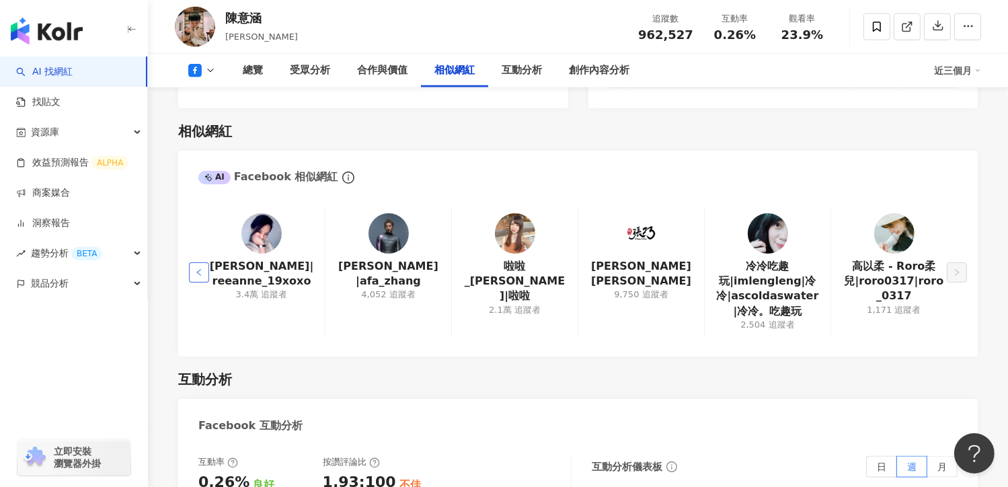
click at [204, 262] on button "button" at bounding box center [199, 272] width 20 height 20
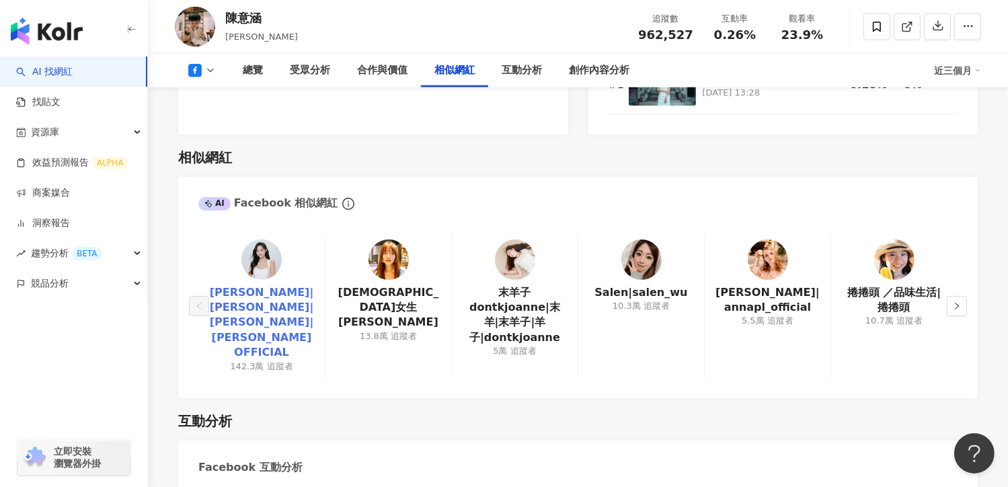
scroll to position [1734, 0]
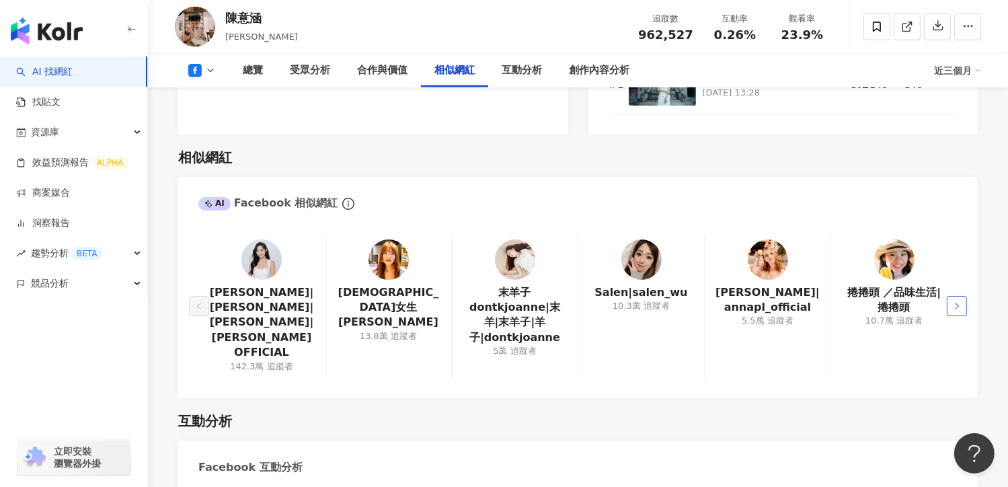
click at [949, 296] on button "button" at bounding box center [957, 306] width 20 height 20
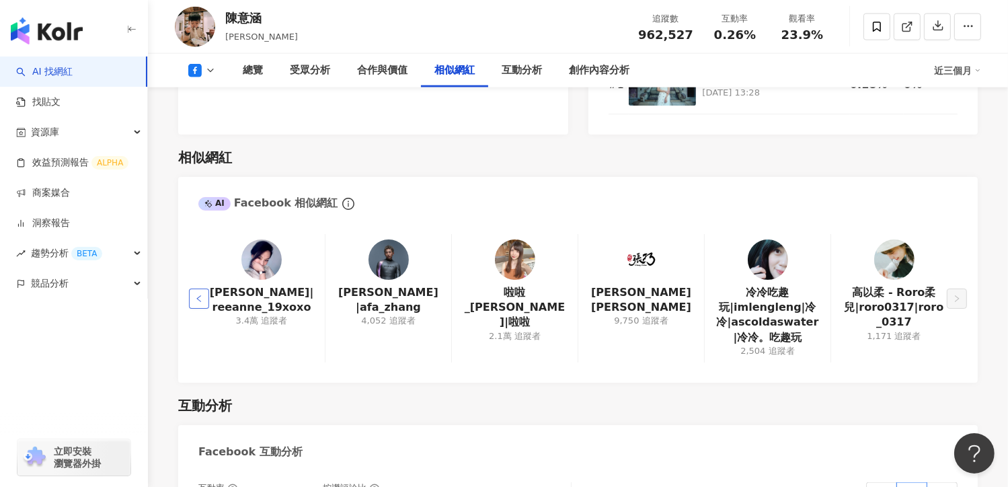
click at [206, 288] on button "button" at bounding box center [199, 298] width 20 height 20
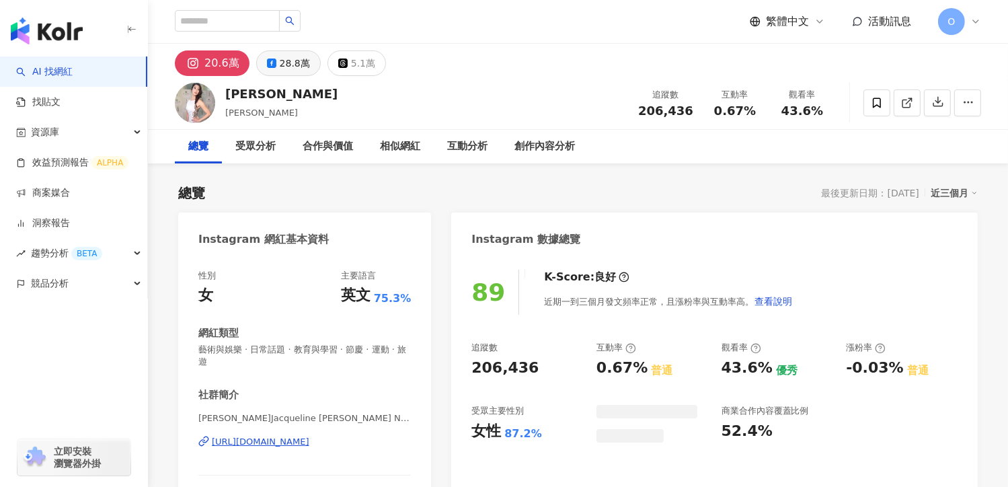
drag, startPoint x: 277, startPoint y: 88, endPoint x: 289, endPoint y: 68, distance: 23.5
click at [290, 61] on div "28.8萬" at bounding box center [295, 63] width 30 height 19
click at [292, 56] on div "28.8萬" at bounding box center [295, 63] width 30 height 19
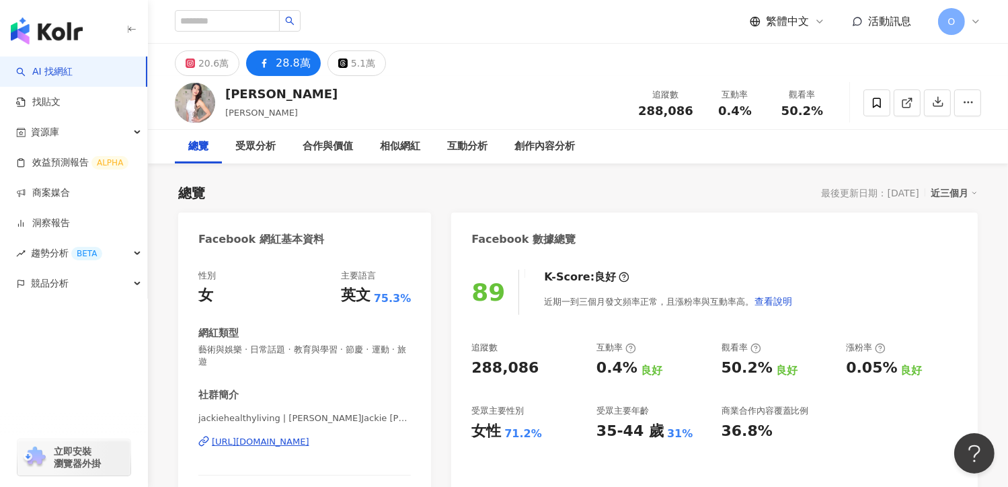
click at [292, 56] on div "28.8萬" at bounding box center [293, 63] width 35 height 19
click at [263, 151] on div "受眾分析" at bounding box center [255, 147] width 40 height 16
click at [252, 148] on div "受眾分析" at bounding box center [255, 147] width 40 height 16
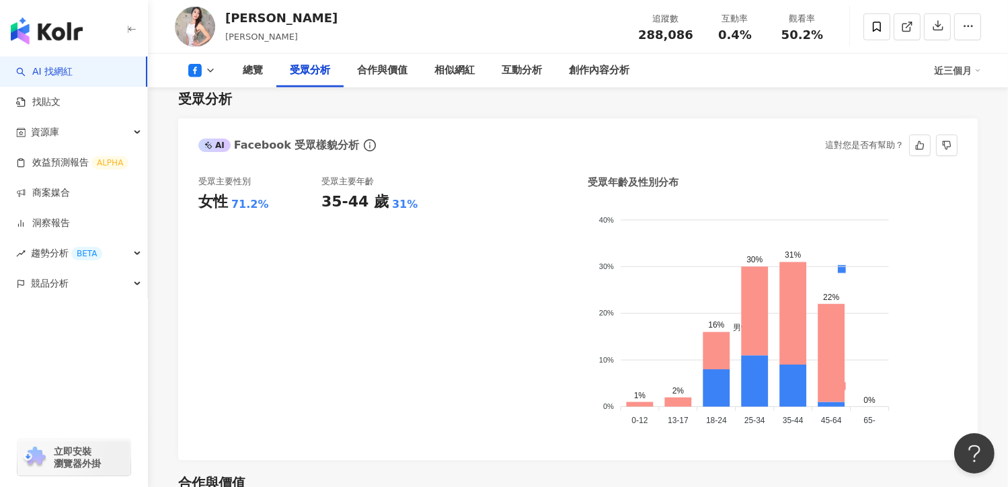
scroll to position [1163, 0]
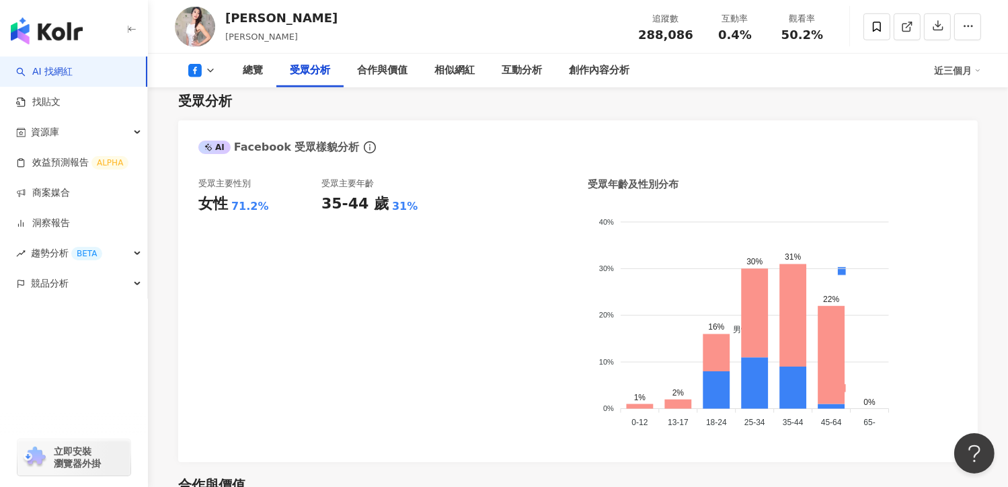
click at [336, 11] on div "[PERSON_NAME]Jackie [PERSON_NAME] 追蹤數 288,086 互動率 0.4% 觀看率 50.2%" at bounding box center [578, 26] width 860 height 53
drag, startPoint x: 327, startPoint y: 28, endPoint x: 769, endPoint y: 7, distance: 442.9
click at [327, 28] on div "[PERSON_NAME]Jackie [PERSON_NAME] 追蹤數 288,086 互動率 0.4% 觀看率 50.2%" at bounding box center [578, 26] width 860 height 53
click at [605, 34] on div "[PERSON_NAME]Jackie [PERSON_NAME] 追蹤數 288,086 互動率 0.4% 觀看率 50.2%" at bounding box center [578, 26] width 860 height 53
click at [609, 128] on div "AI Facebook 受眾樣貌分析 這對您是否有幫助？" at bounding box center [577, 142] width 799 height 44
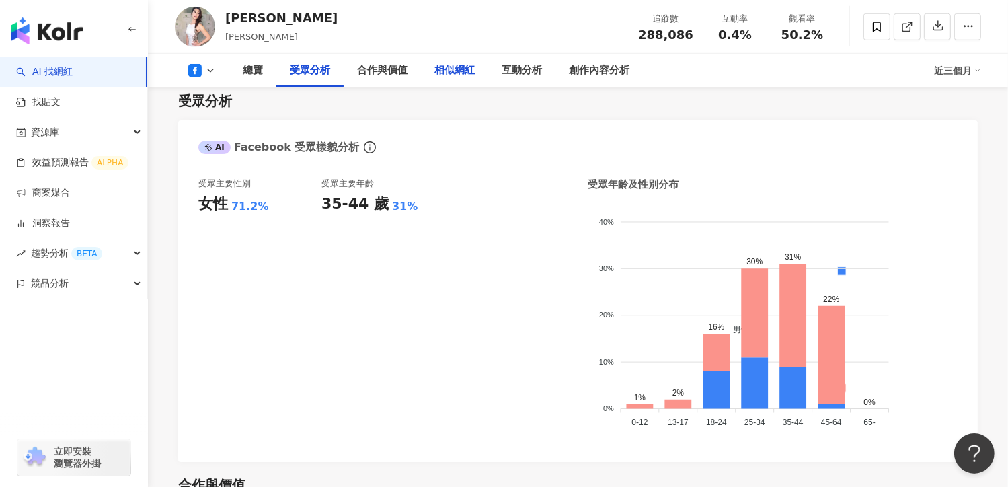
click at [464, 67] on div "相似網紅" at bounding box center [454, 71] width 40 height 16
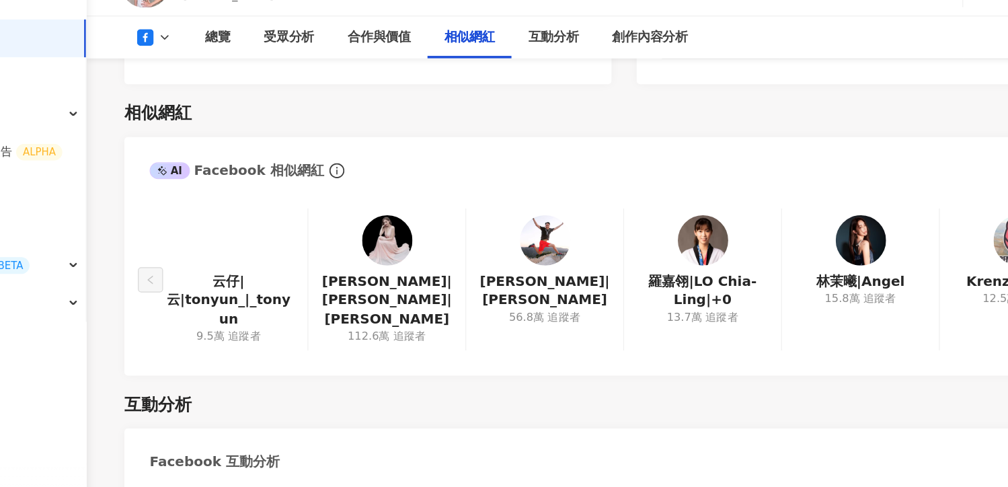
scroll to position [1899, 0]
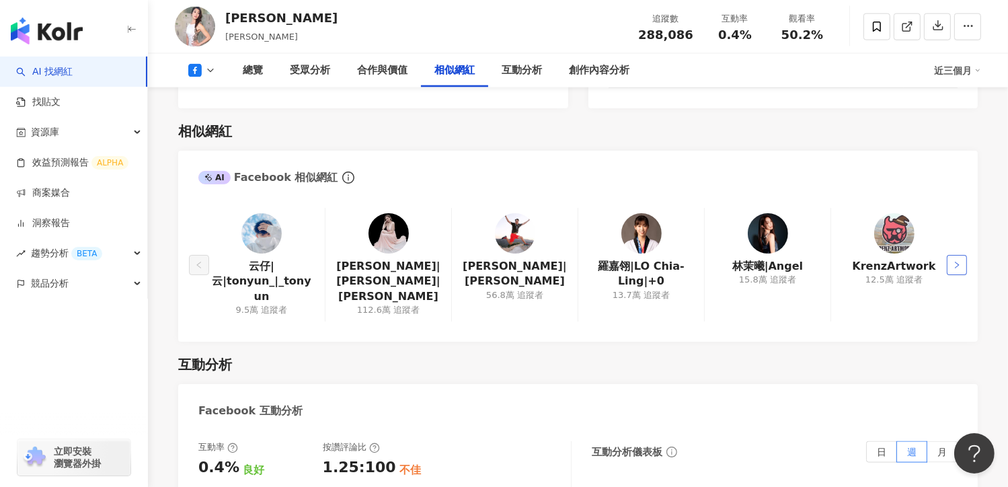
click at [960, 261] on icon "right" at bounding box center [957, 265] width 8 height 8
